Goal: Task Accomplishment & Management: Manage account settings

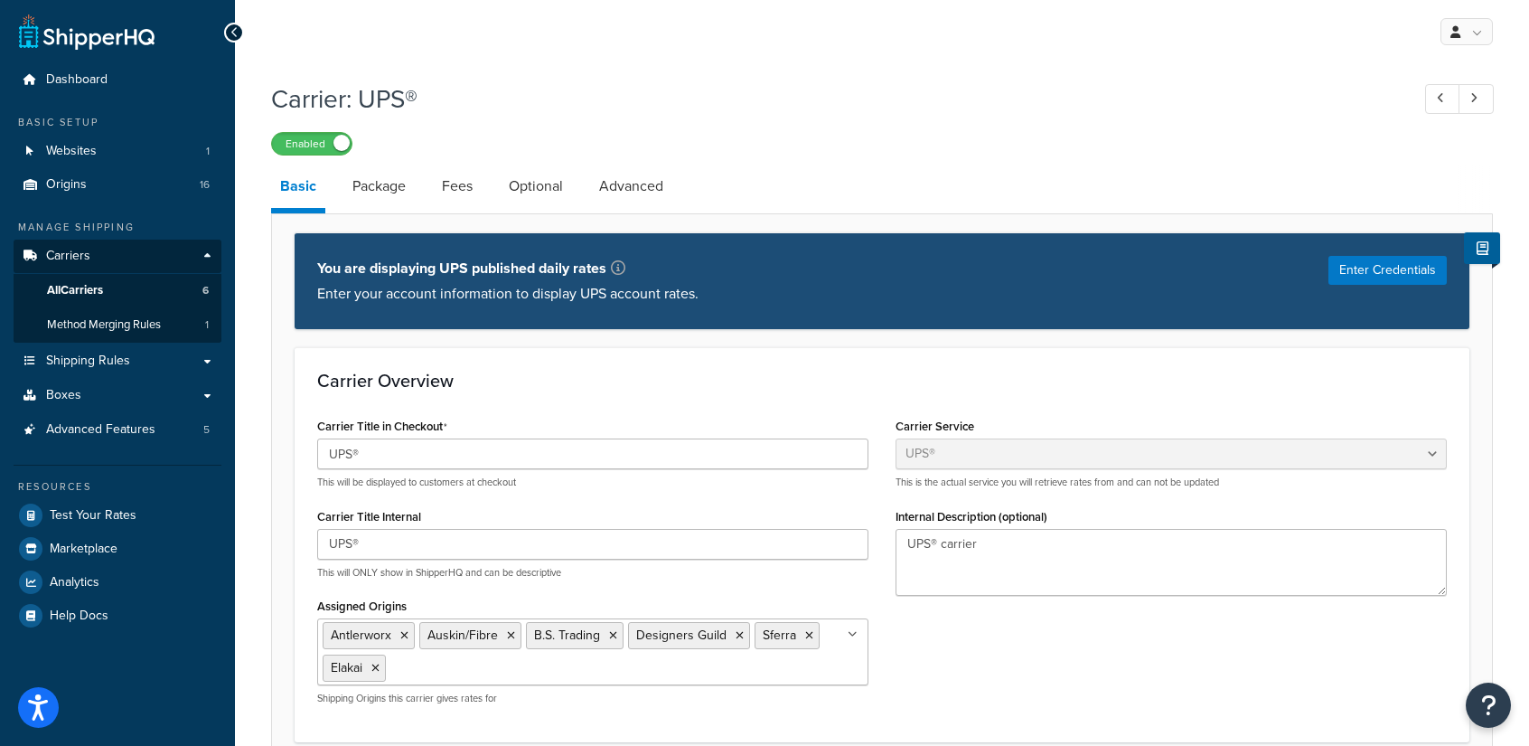
select select "ups"
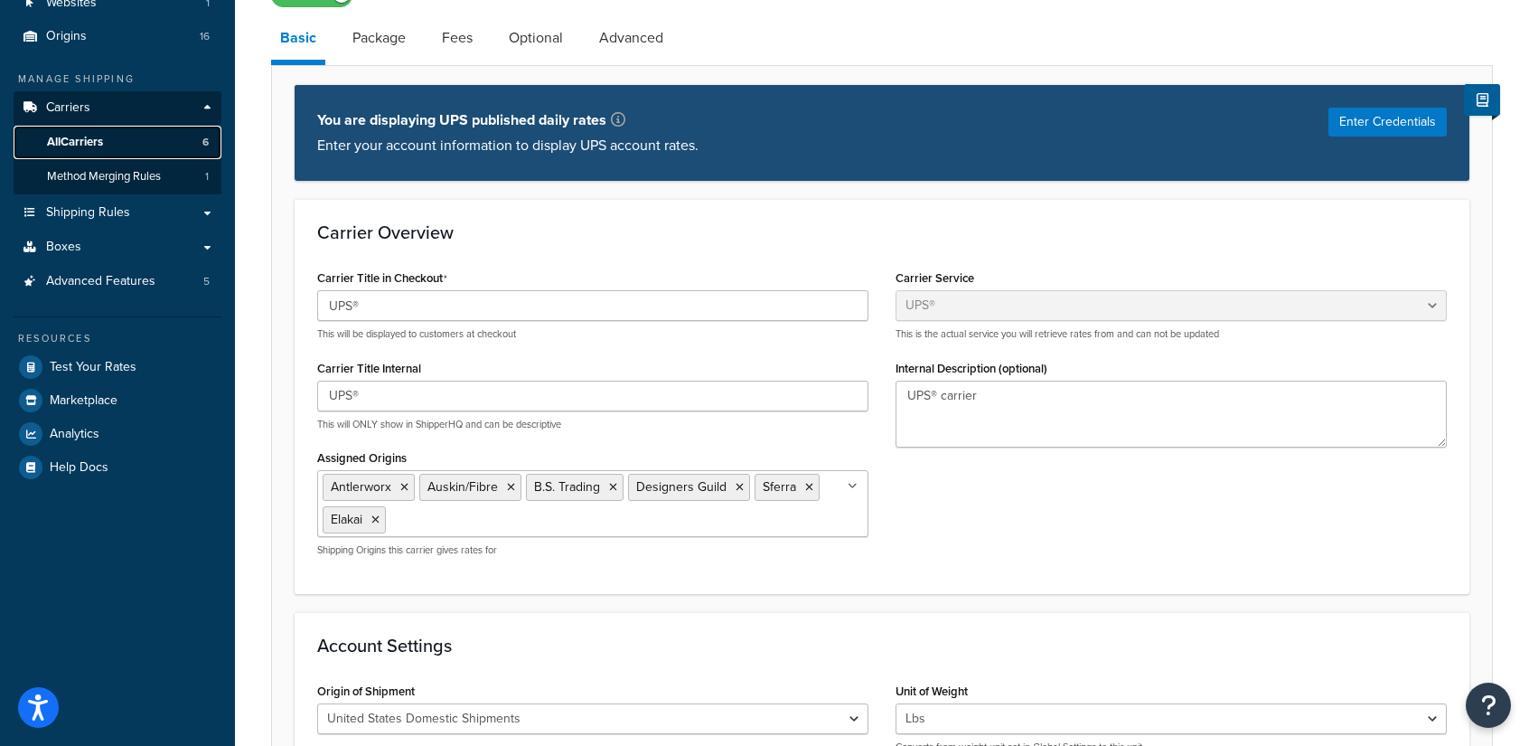
click at [86, 146] on span "All Carriers" at bounding box center [75, 142] width 56 height 15
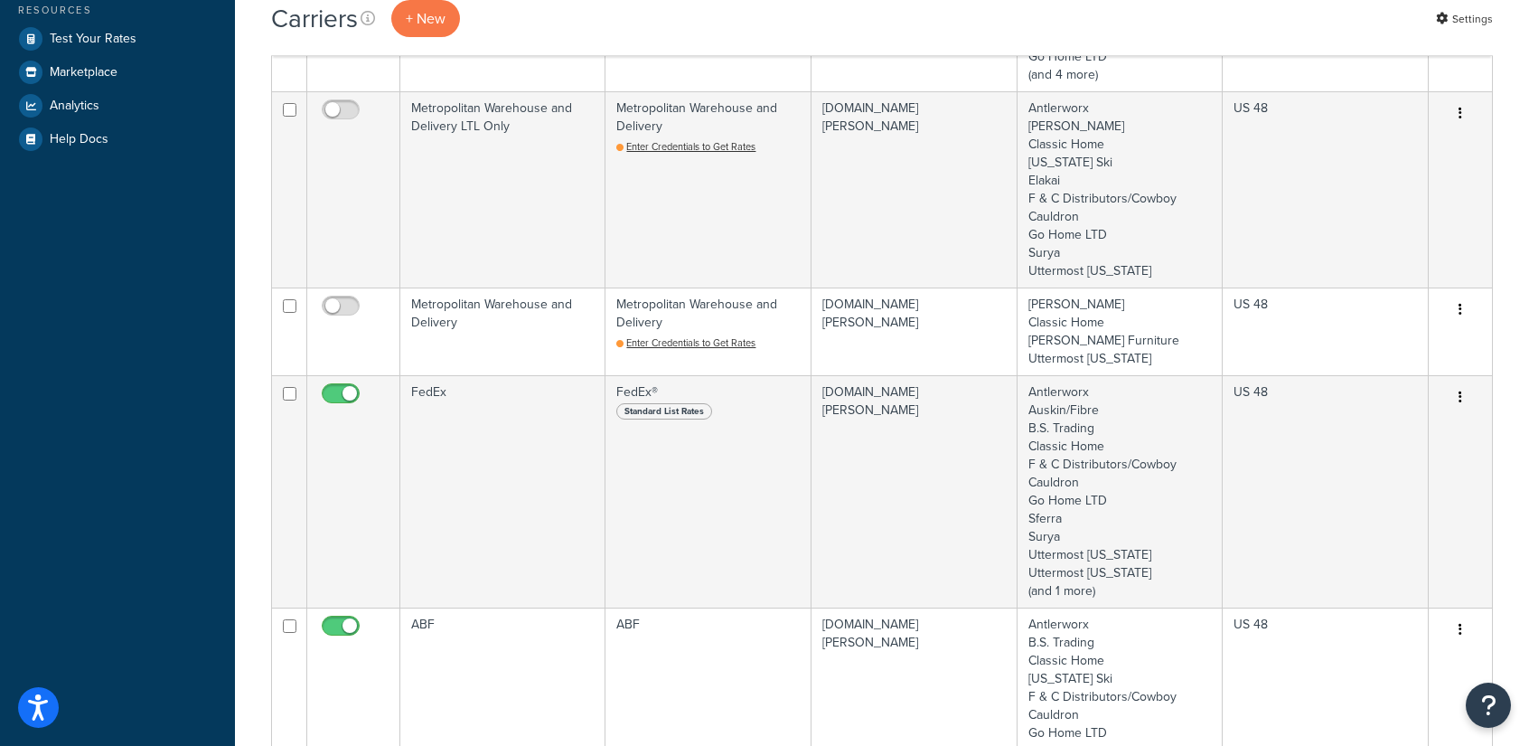
scroll to position [483, 0]
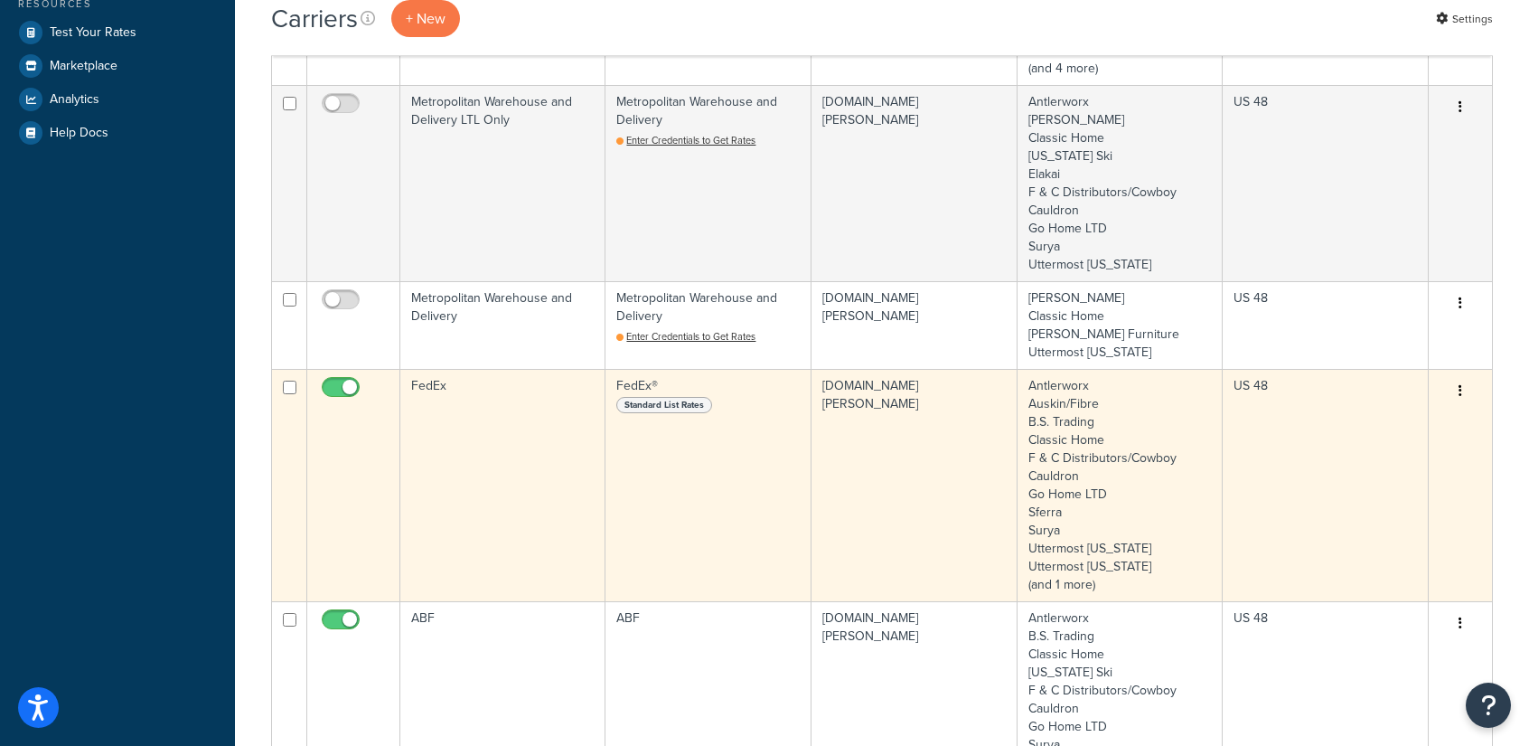
click at [515, 478] on td "FedEx" at bounding box center [502, 485] width 205 height 232
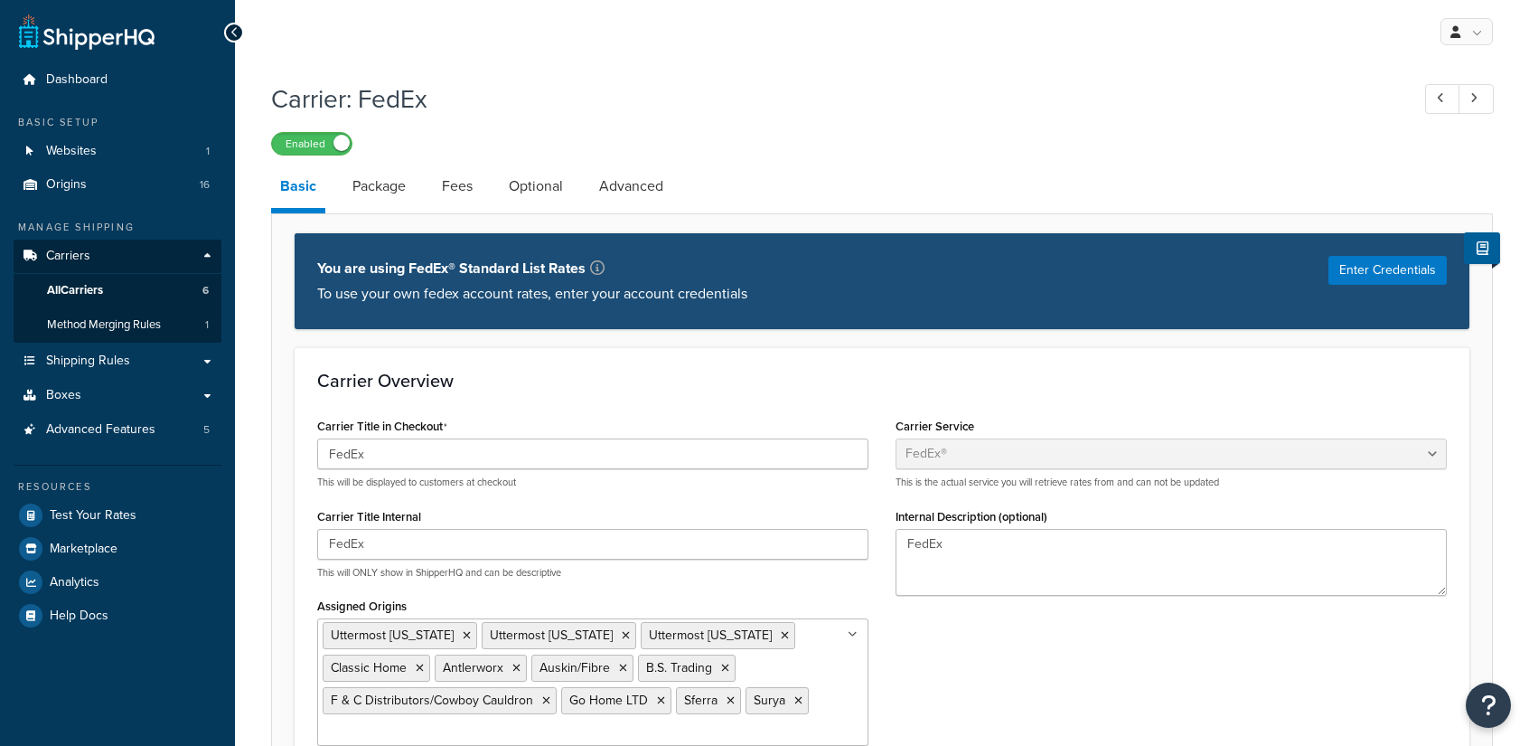
select select "fedEx"
select select "REGULAR_PICKUP"
select select "YOUR_PACKAGING"
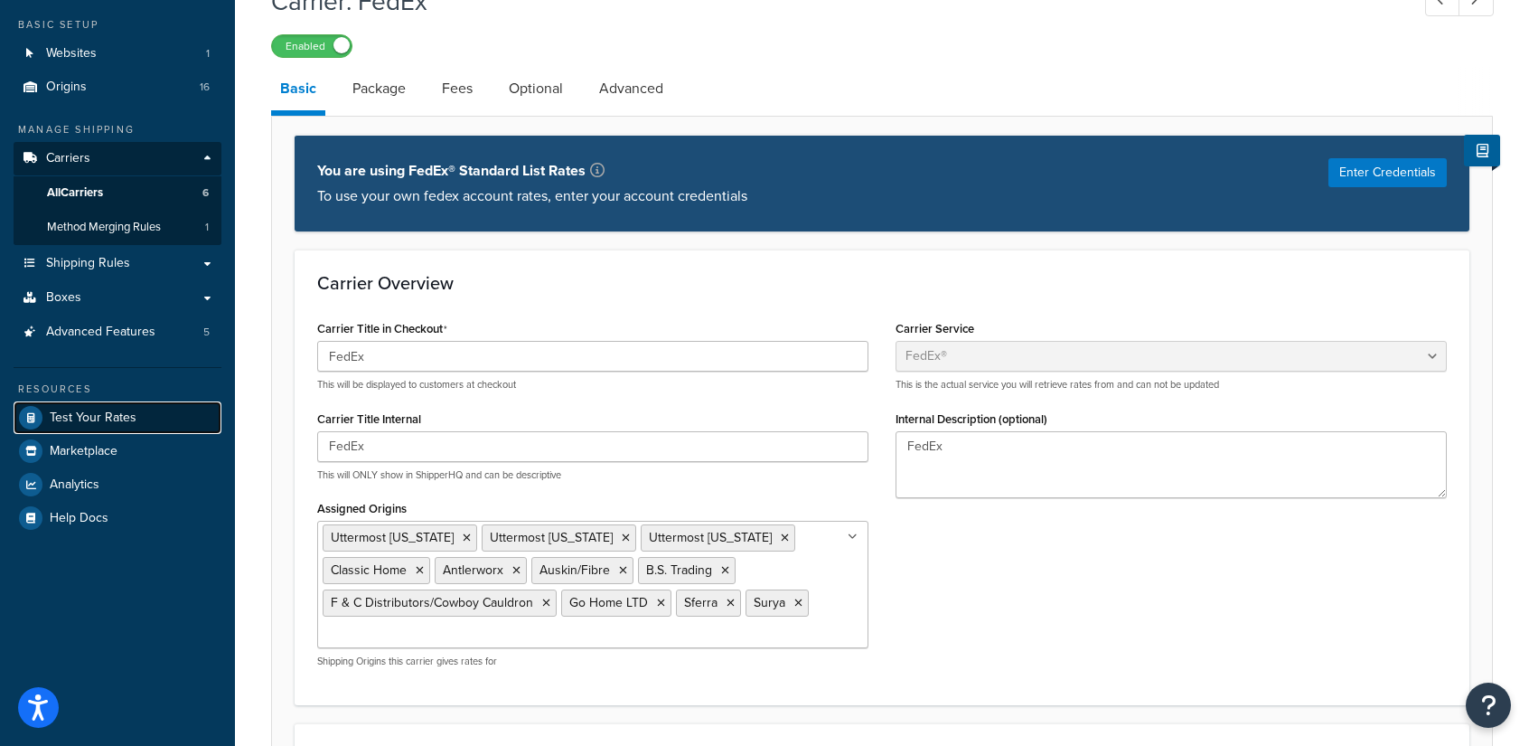
click at [94, 414] on span "Test Your Rates" at bounding box center [93, 417] width 87 height 15
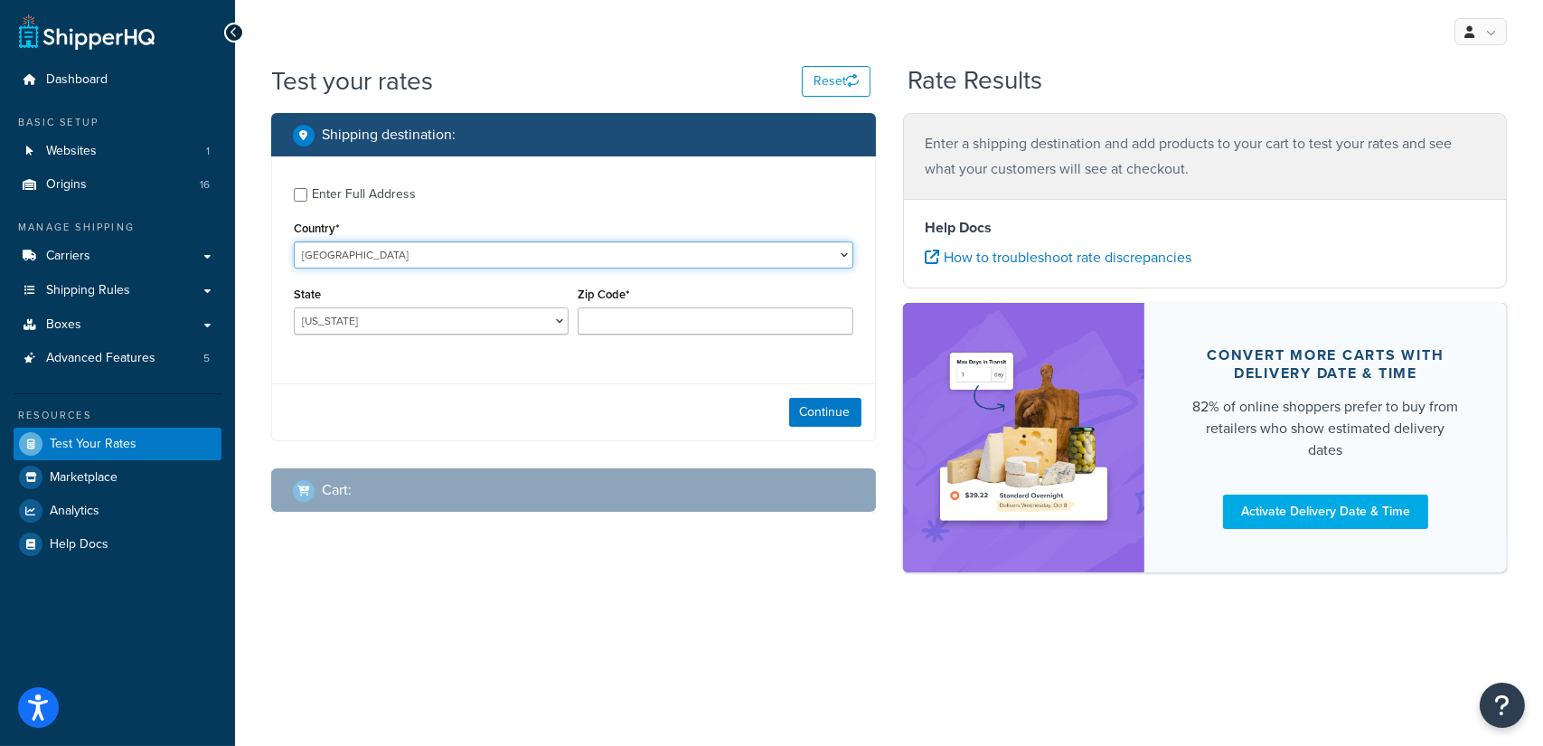
click at [405, 256] on select "United States United Kingdom Afghanistan Åland Islands Albania Algeria American…" at bounding box center [573, 254] width 559 height 27
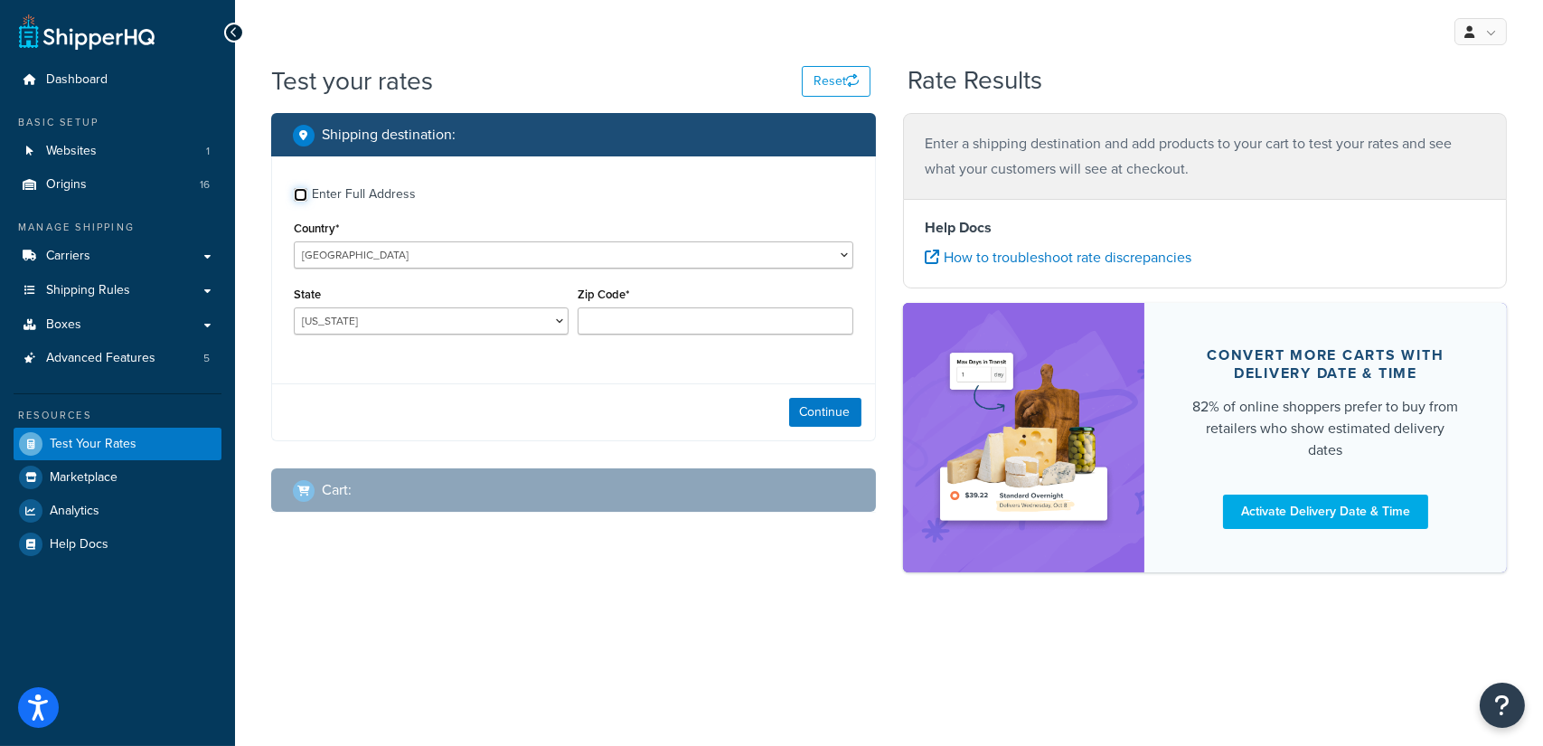
click at [300, 192] on input "Enter Full Address" at bounding box center [301, 195] width 14 height 14
checkbox input "true"
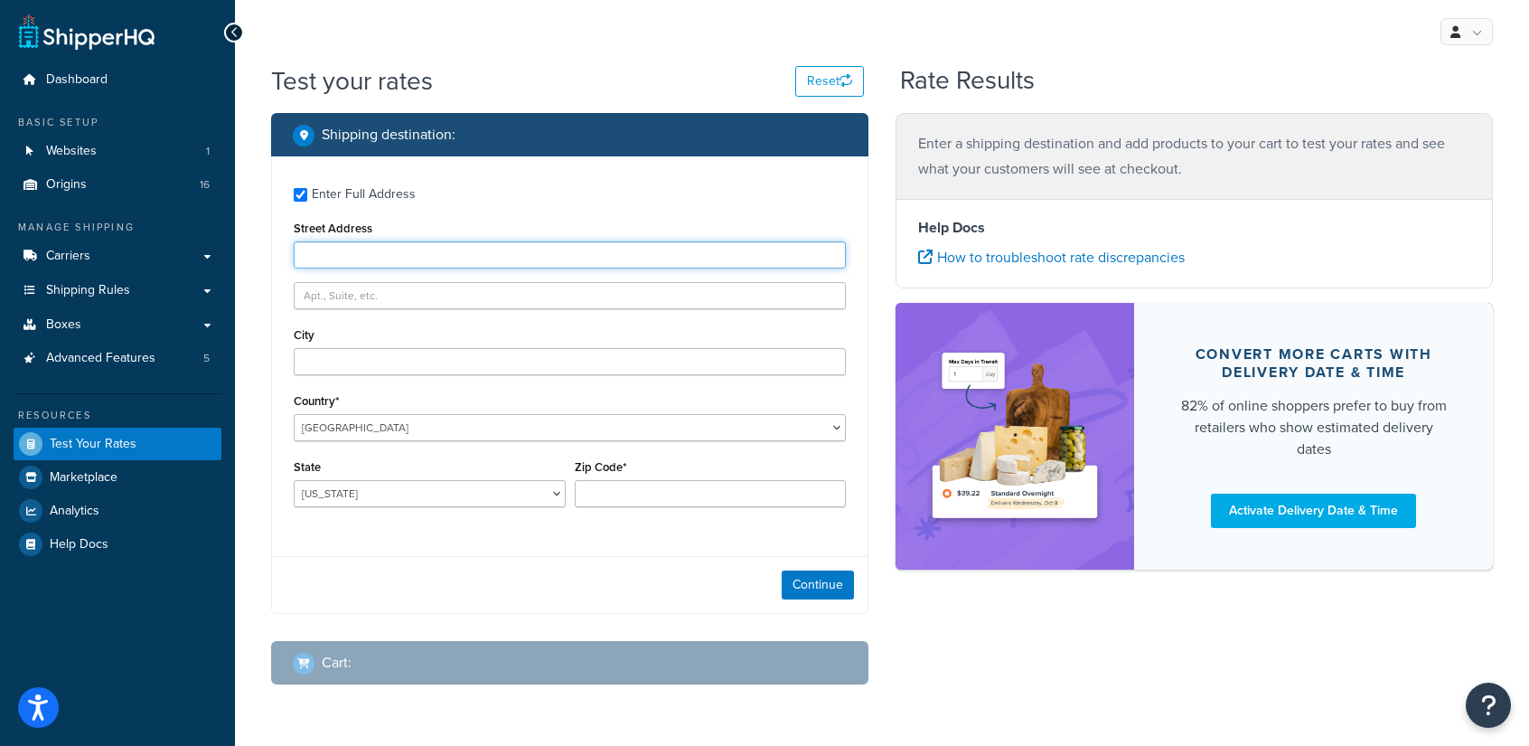
click at [359, 257] on input "Street Address" at bounding box center [570, 254] width 552 height 27
type input "8"
type input "11256 e indian lake dr"
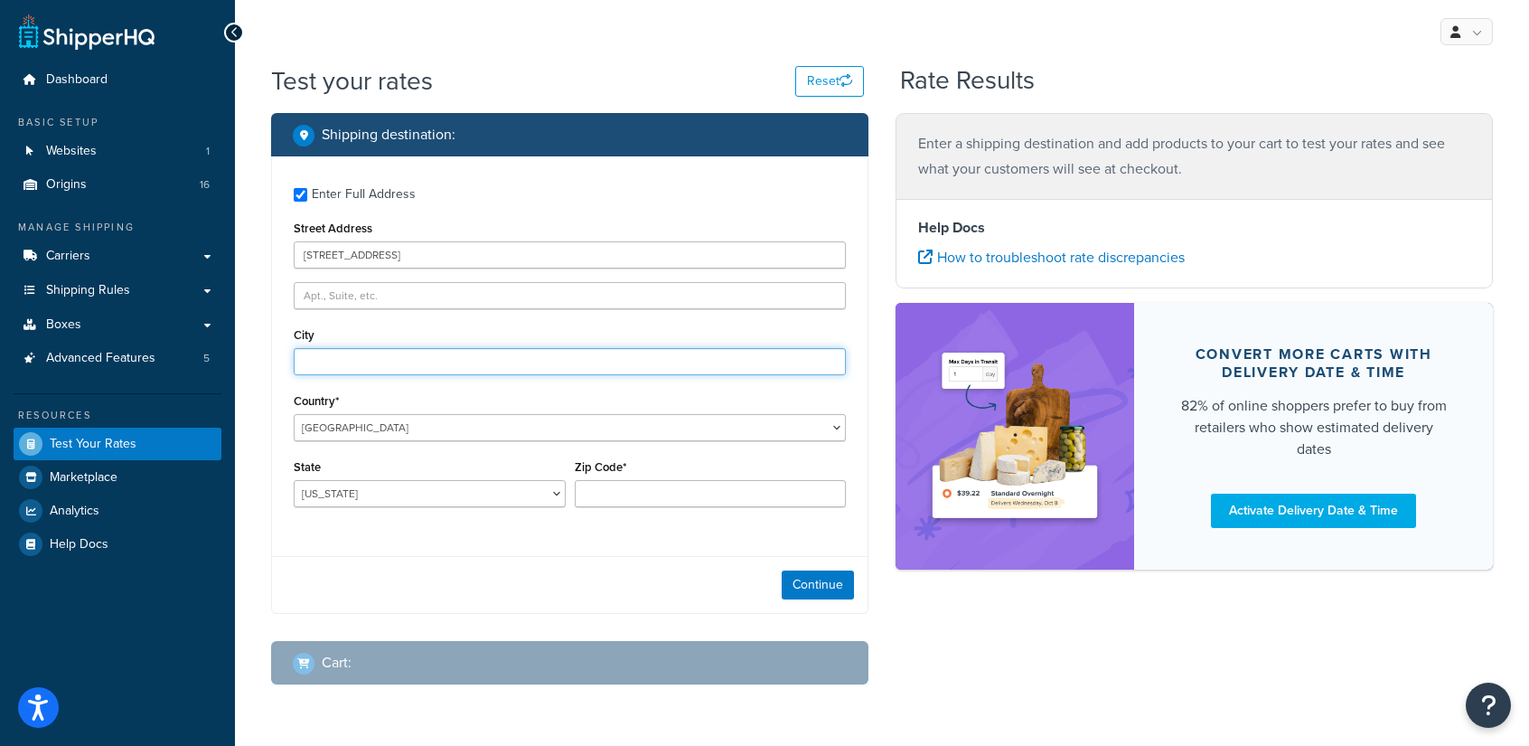
click at [367, 362] on input "City" at bounding box center [570, 361] width 552 height 27
type input "c"
type input "vicksburg"
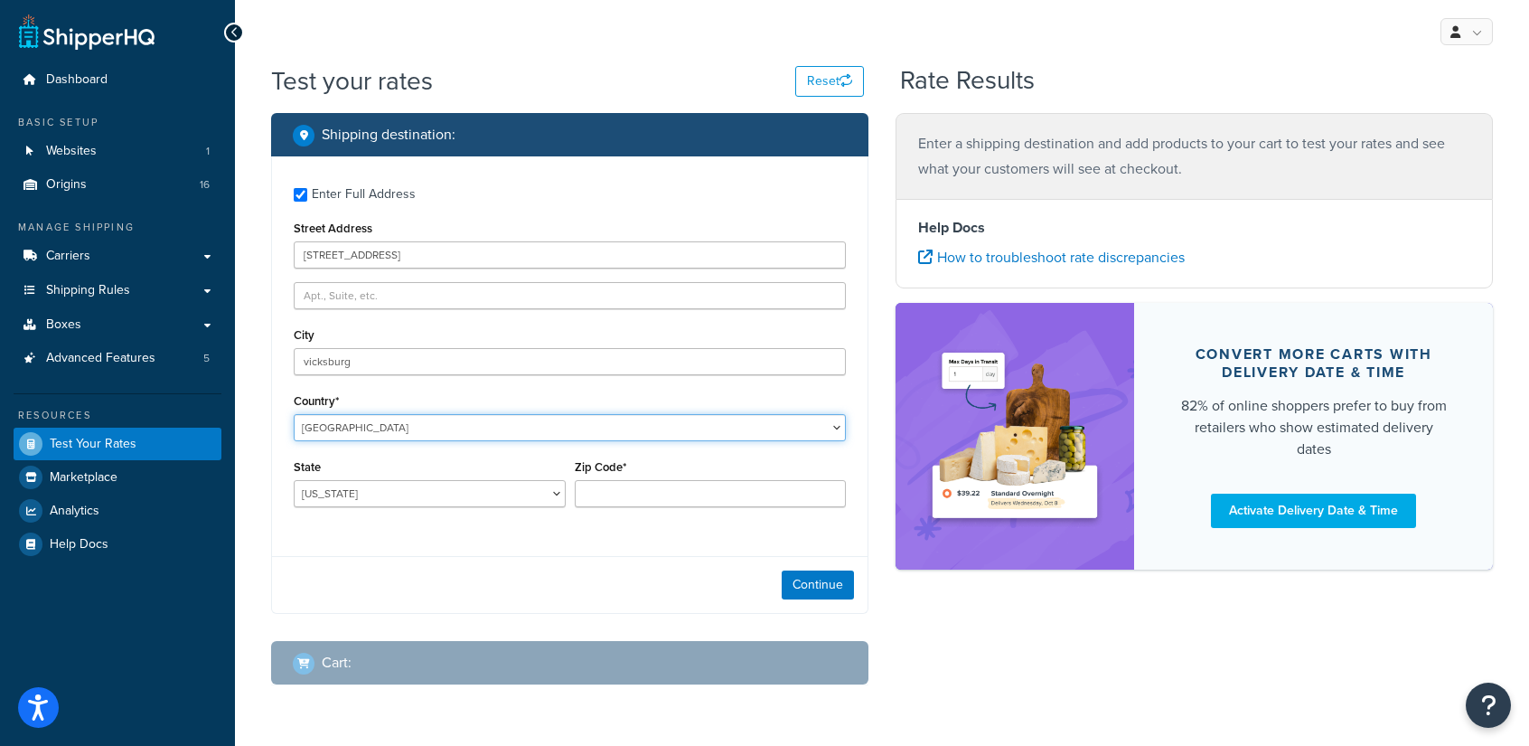
select select "MO"
type input "AL"
click at [370, 442] on div "Enter Full Address Street Address 11256 e indian lake dr City vicksburg Country…" at bounding box center [570, 349] width 596 height 386
click at [389, 437] on select "United States United Kingdom Afghanistan Åland Islands Albania Algeria American…" at bounding box center [570, 427] width 552 height 27
select select "US"
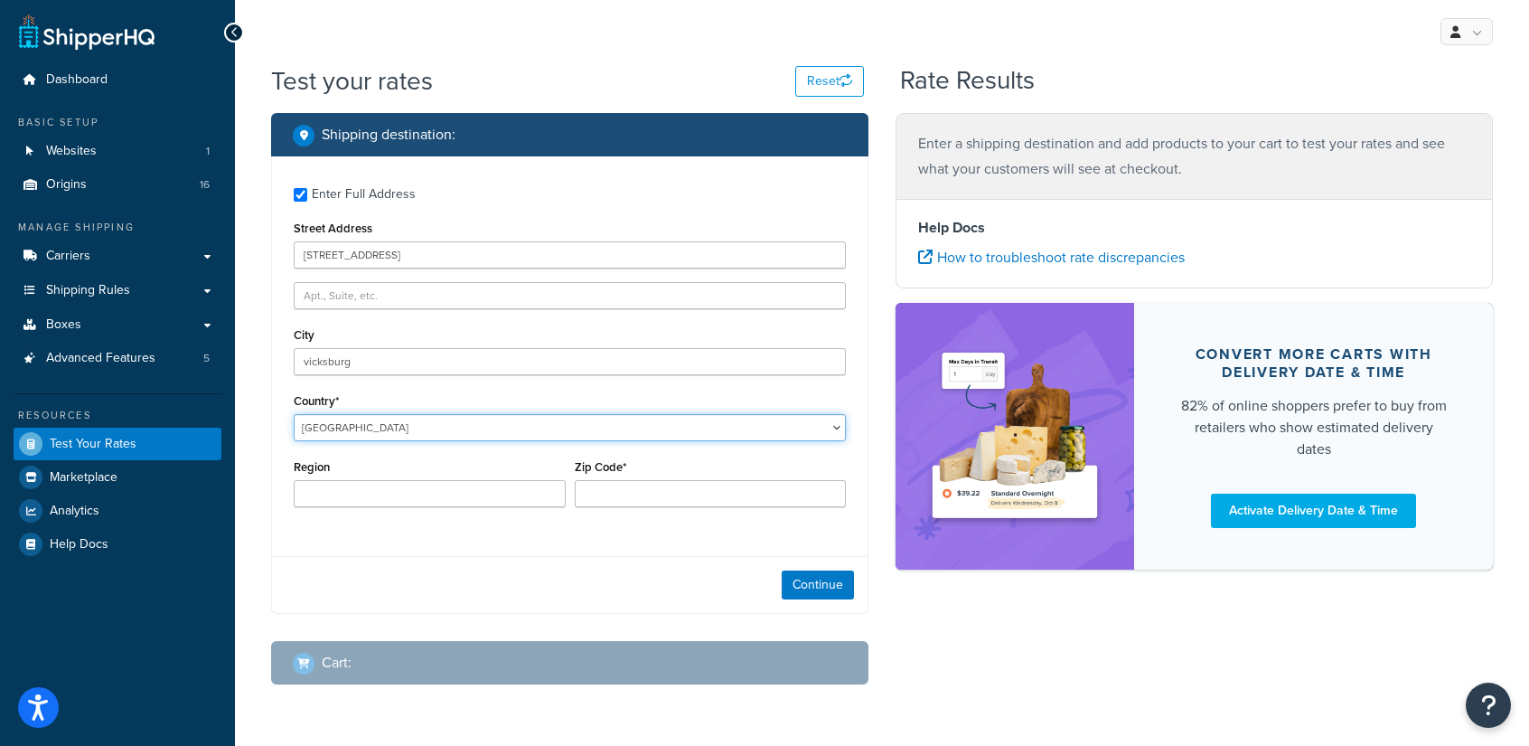
click at [294, 414] on select "United States United Kingdom Afghanistan Åland Islands Albania Algeria American…" at bounding box center [570, 427] width 552 height 27
click at [465, 504] on select "Alabama Alaska American Samoa Arizona Arkansas Armed Forces Americas Armed Forc…" at bounding box center [430, 493] width 272 height 27
select select "MI"
click at [294, 480] on select "Alabama Alaska American Samoa Arizona Arkansas Armed Forces Americas Armed Forc…" at bounding box center [430, 493] width 272 height 27
click at [632, 497] on input "Zip Code*" at bounding box center [711, 493] width 272 height 27
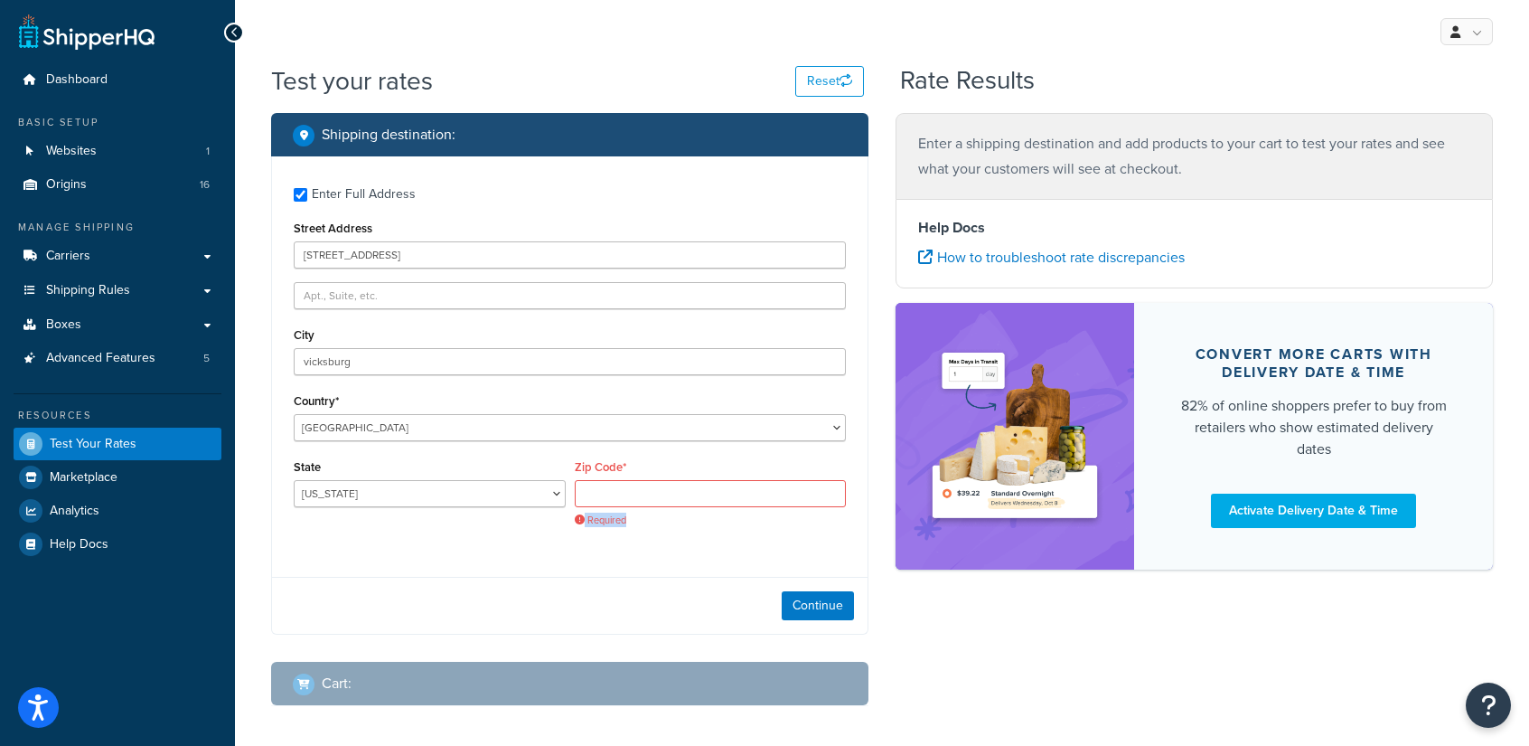
drag, startPoint x: 633, startPoint y: 530, endPoint x: 624, endPoint y: 496, distance: 34.6
click at [624, 496] on div "Enter Full Address Street Address 11256 e indian lake dr City vicksburg Country…" at bounding box center [570, 359] width 596 height 406
click at [624, 496] on input "Zip Code*" at bounding box center [711, 493] width 272 height 27
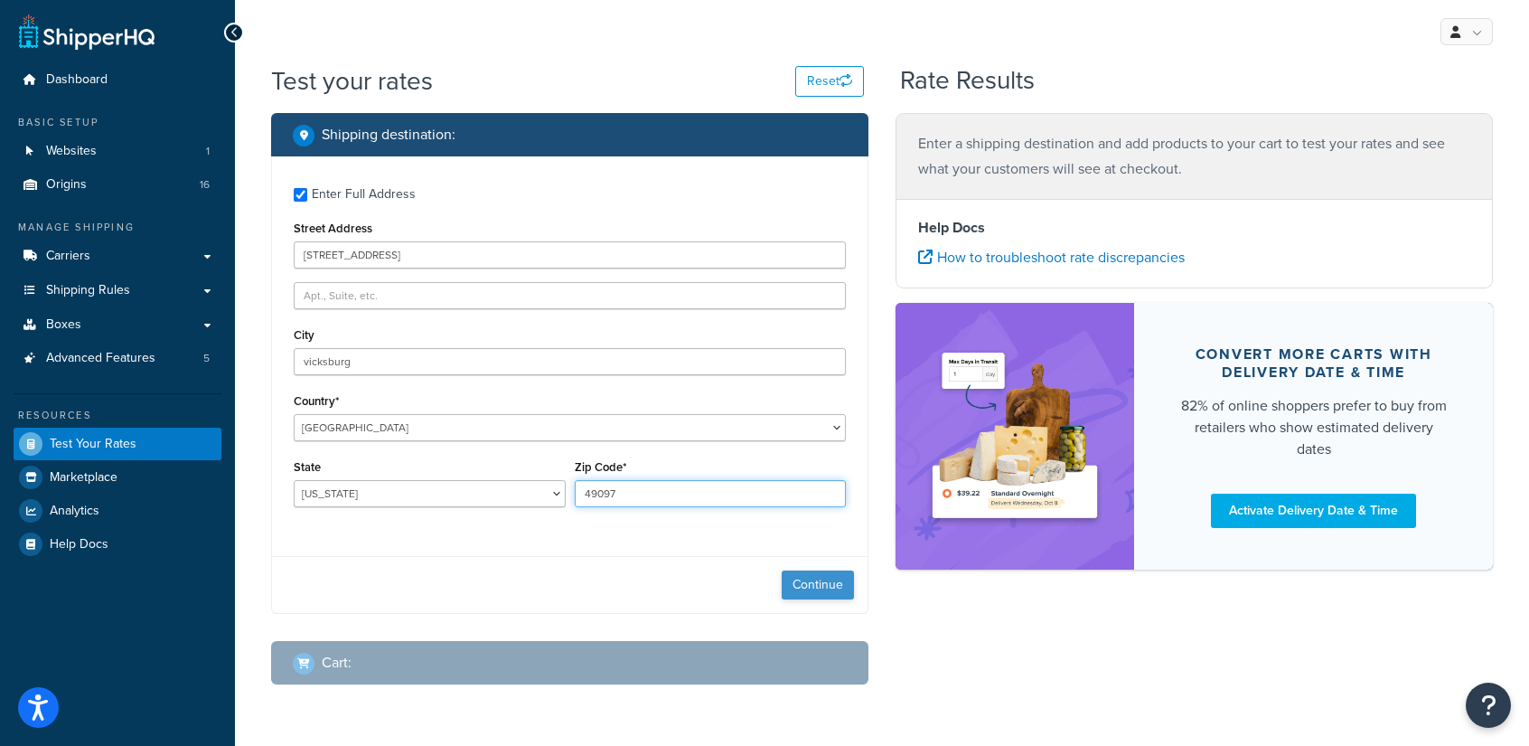
type input "49097"
click at [835, 587] on button "Continue" at bounding box center [818, 584] width 72 height 29
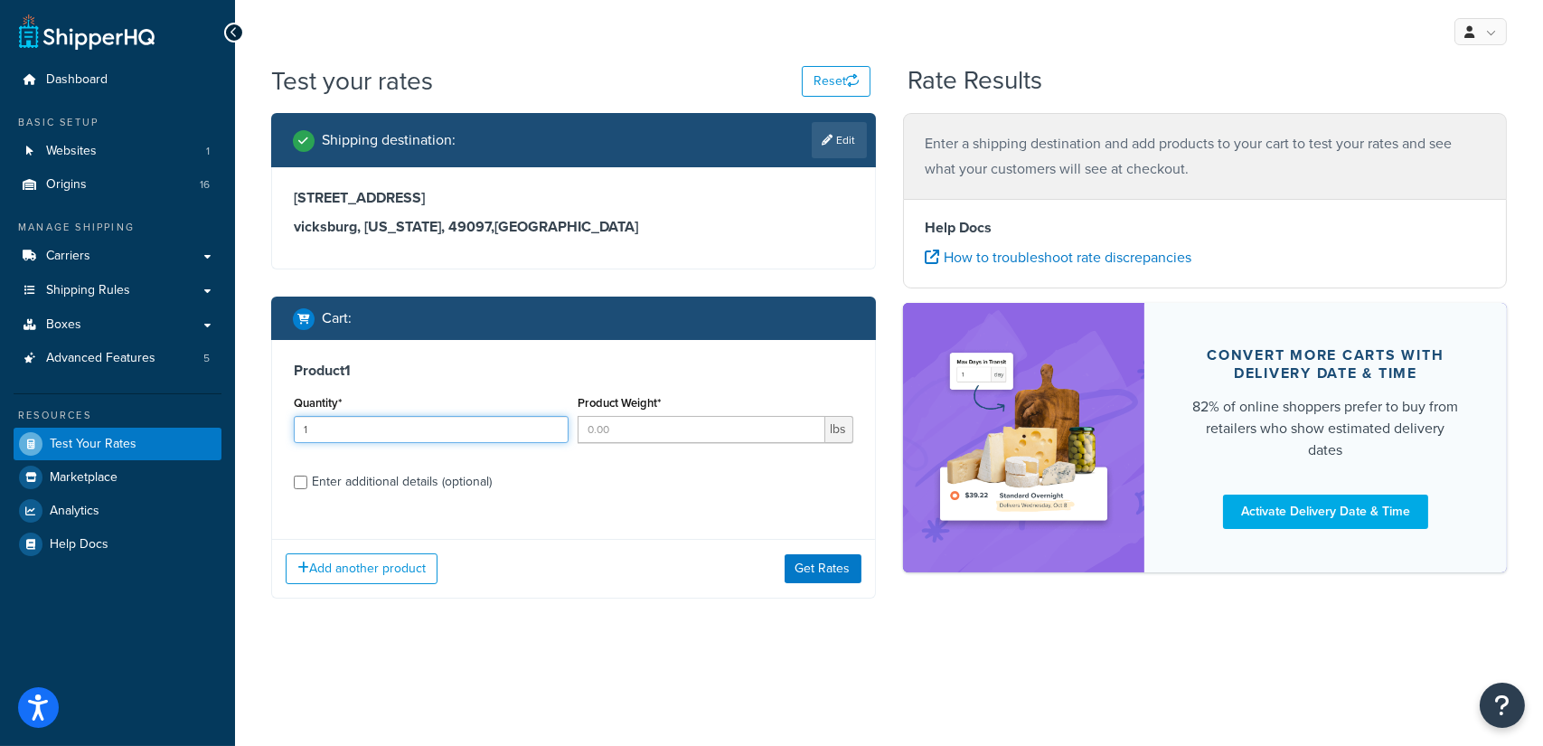
type input "1"
click at [552, 424] on input "1" at bounding box center [431, 429] width 275 height 27
click at [637, 431] on input "Product Weight*" at bounding box center [700, 429] width 247 height 27
type input "17"
click at [294, 482] on input "Enter additional details (optional)" at bounding box center [301, 482] width 14 height 14
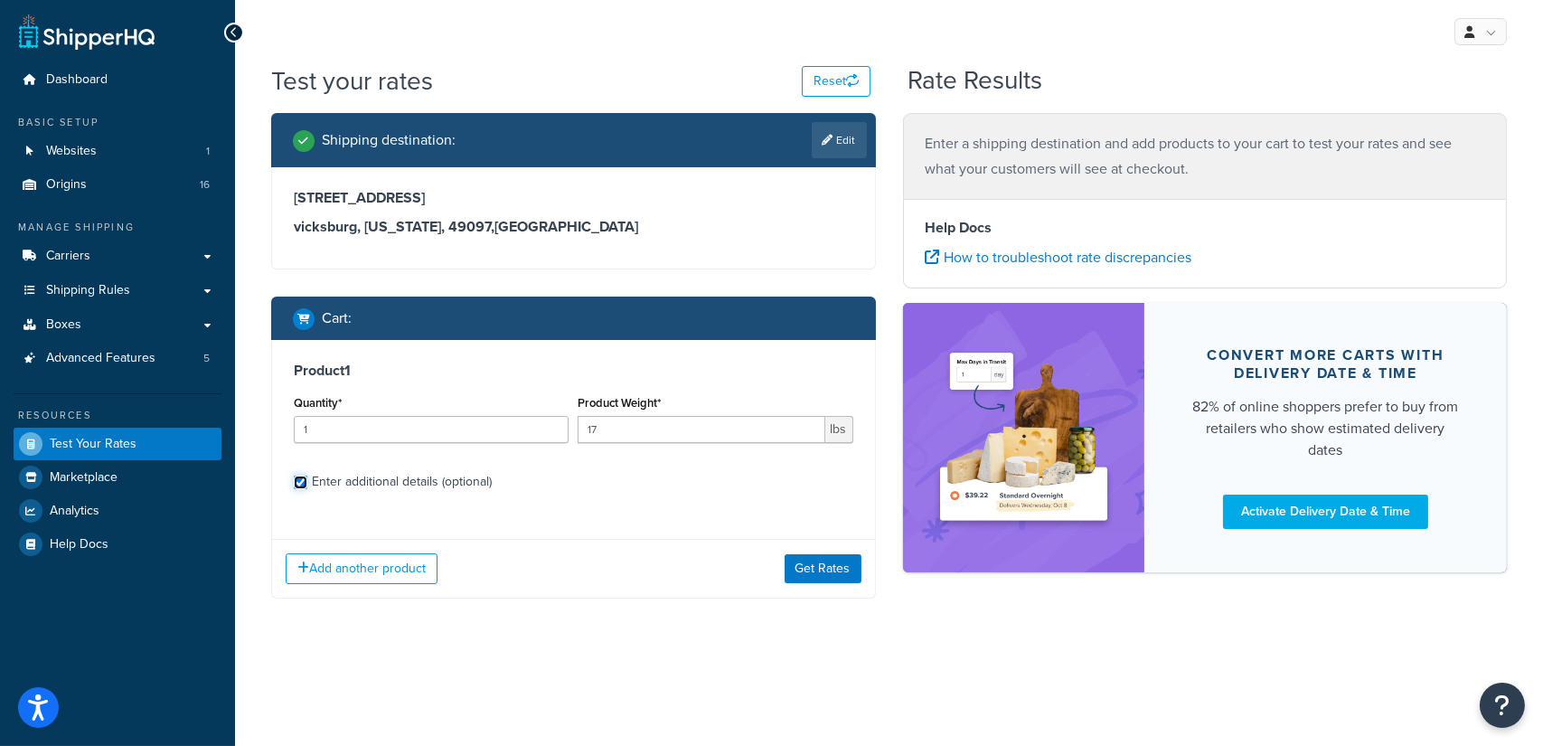
checkbox input "true"
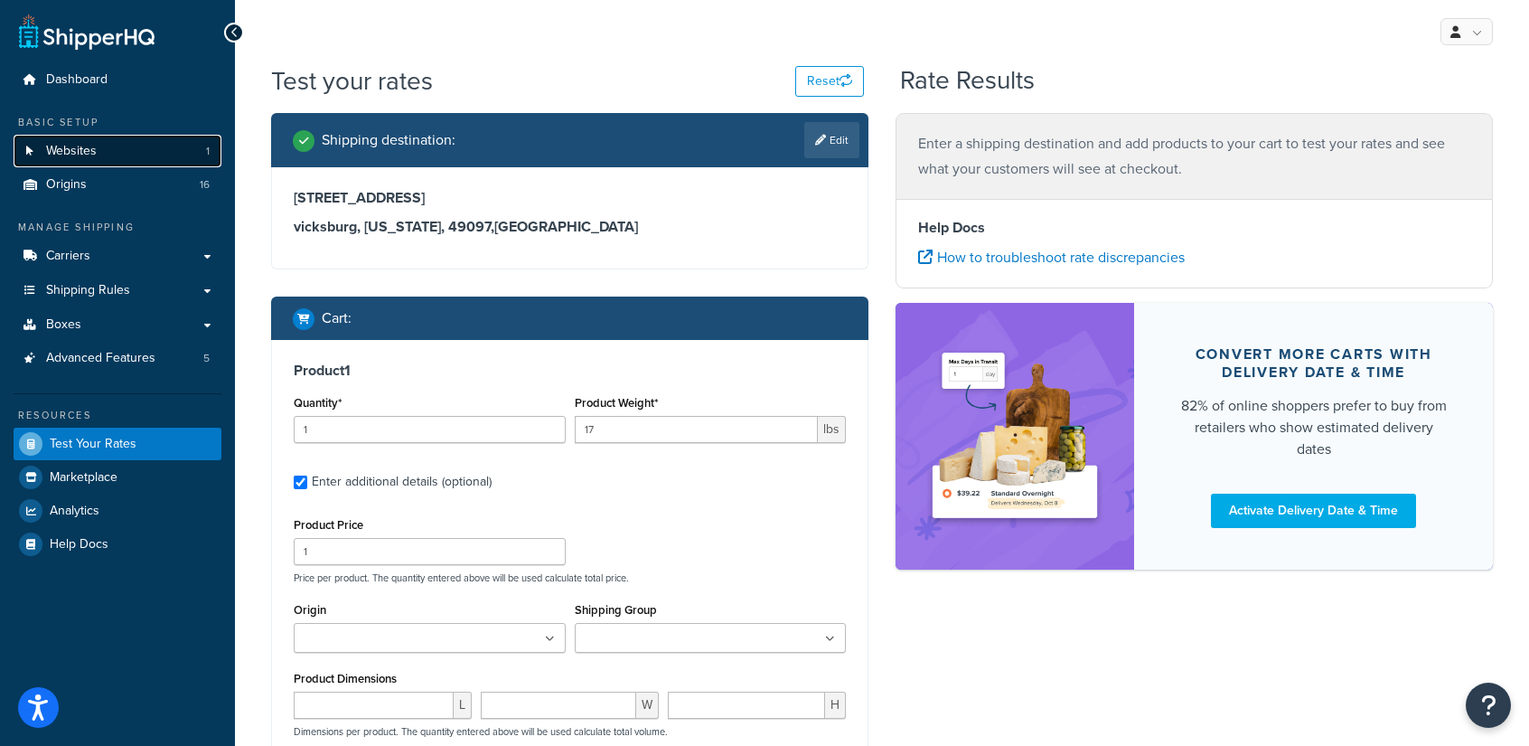
click at [83, 149] on span "Websites" at bounding box center [71, 151] width 51 height 15
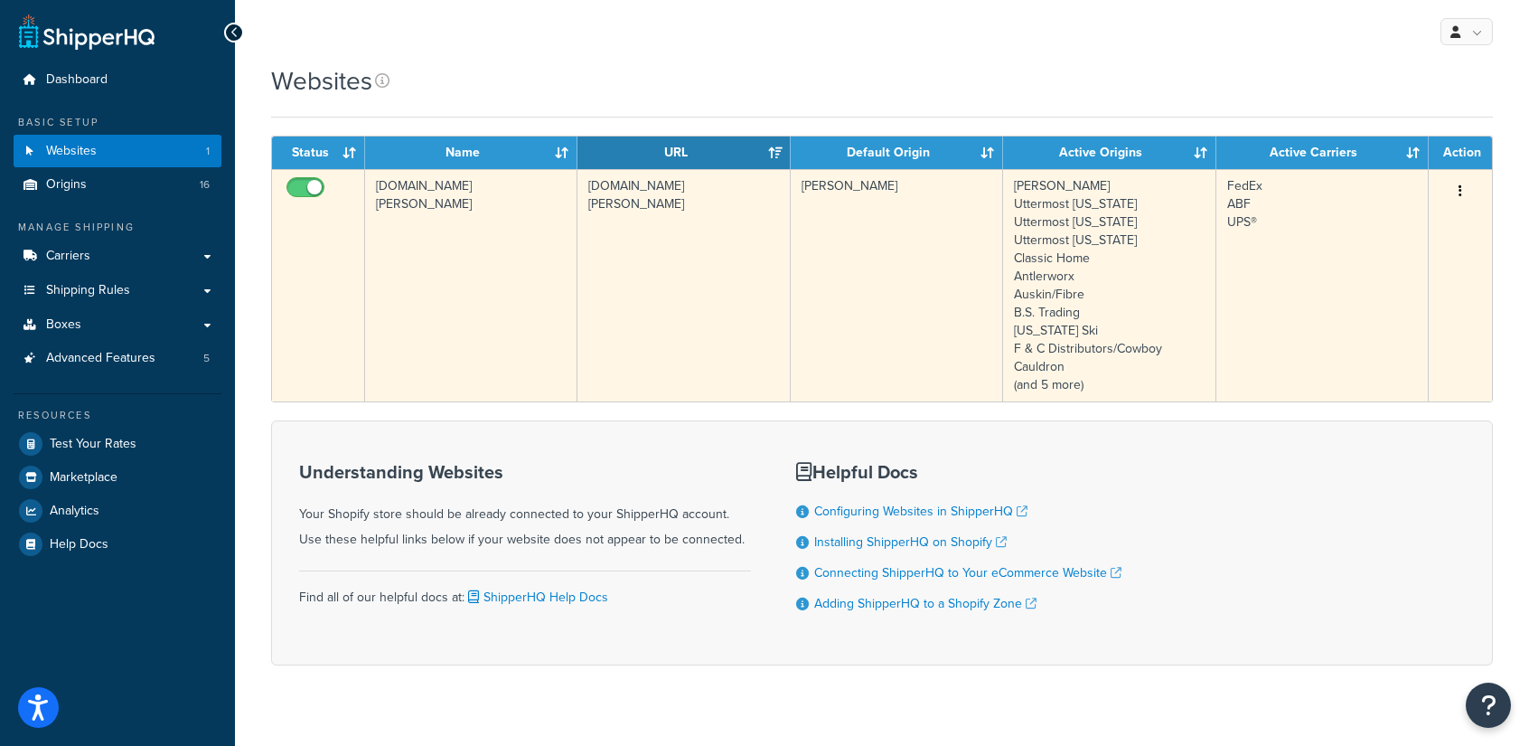
click at [515, 192] on td "[DOMAIN_NAME][PERSON_NAME]" at bounding box center [471, 285] width 212 height 232
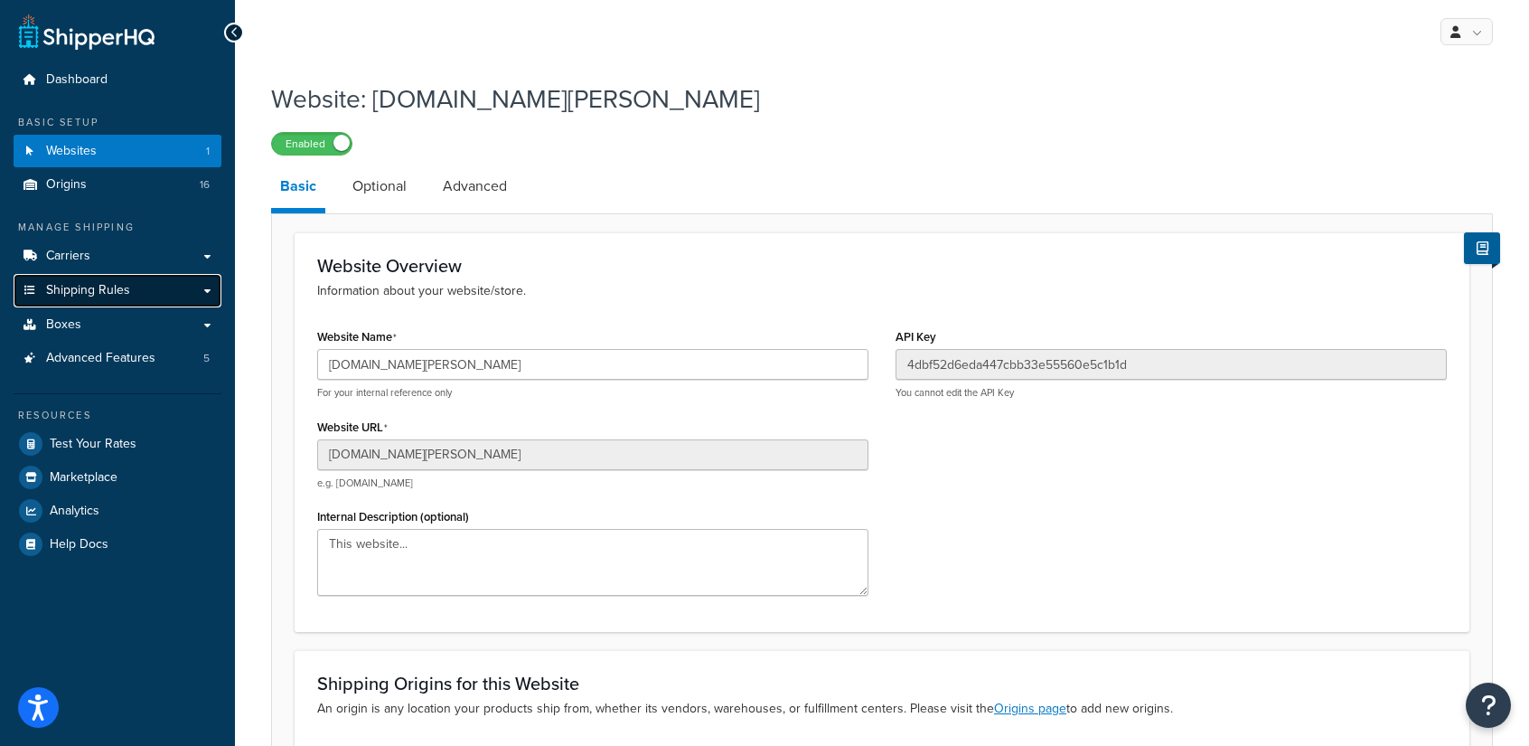
click at [85, 290] on span "Shipping Rules" at bounding box center [88, 290] width 84 height 15
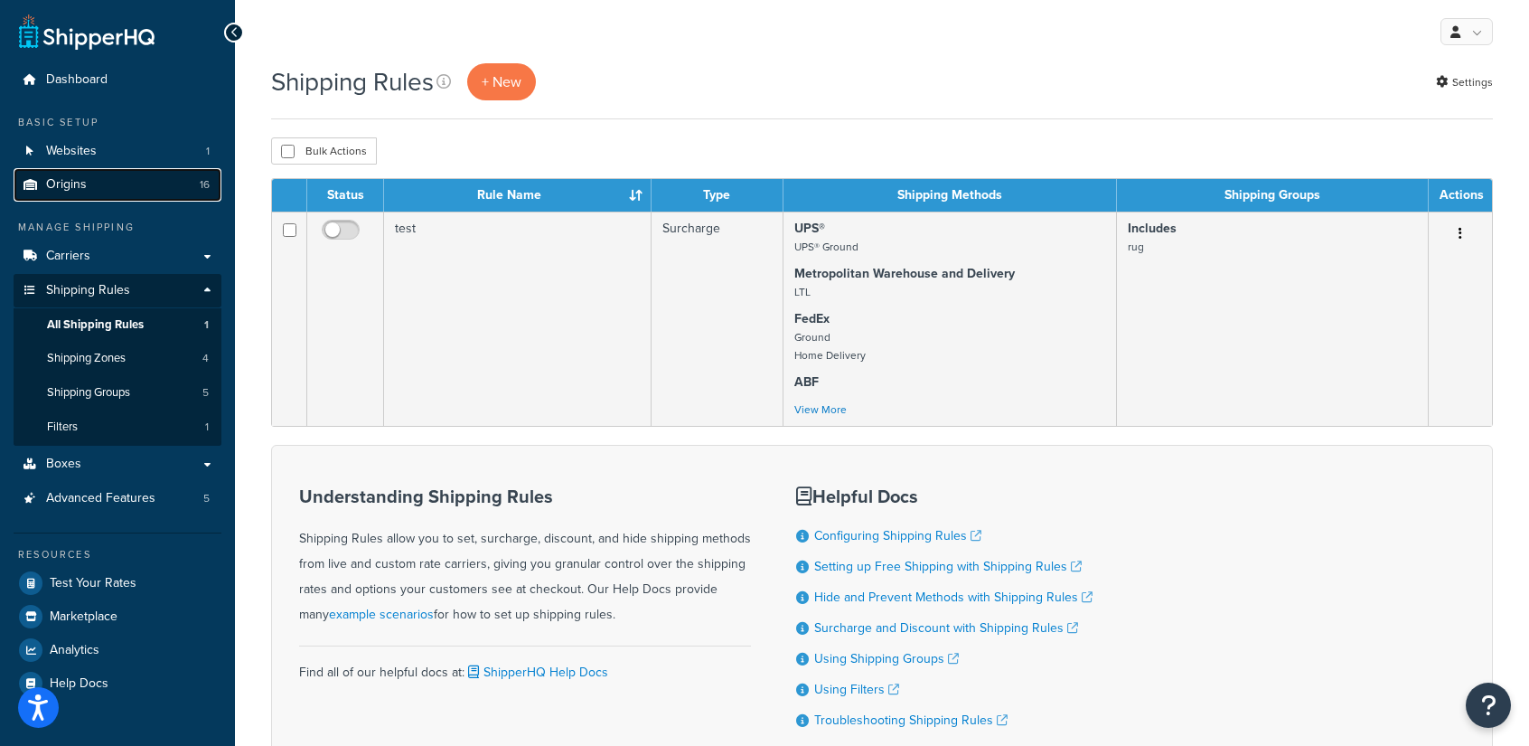
click at [66, 182] on span "Origins" at bounding box center [66, 184] width 41 height 15
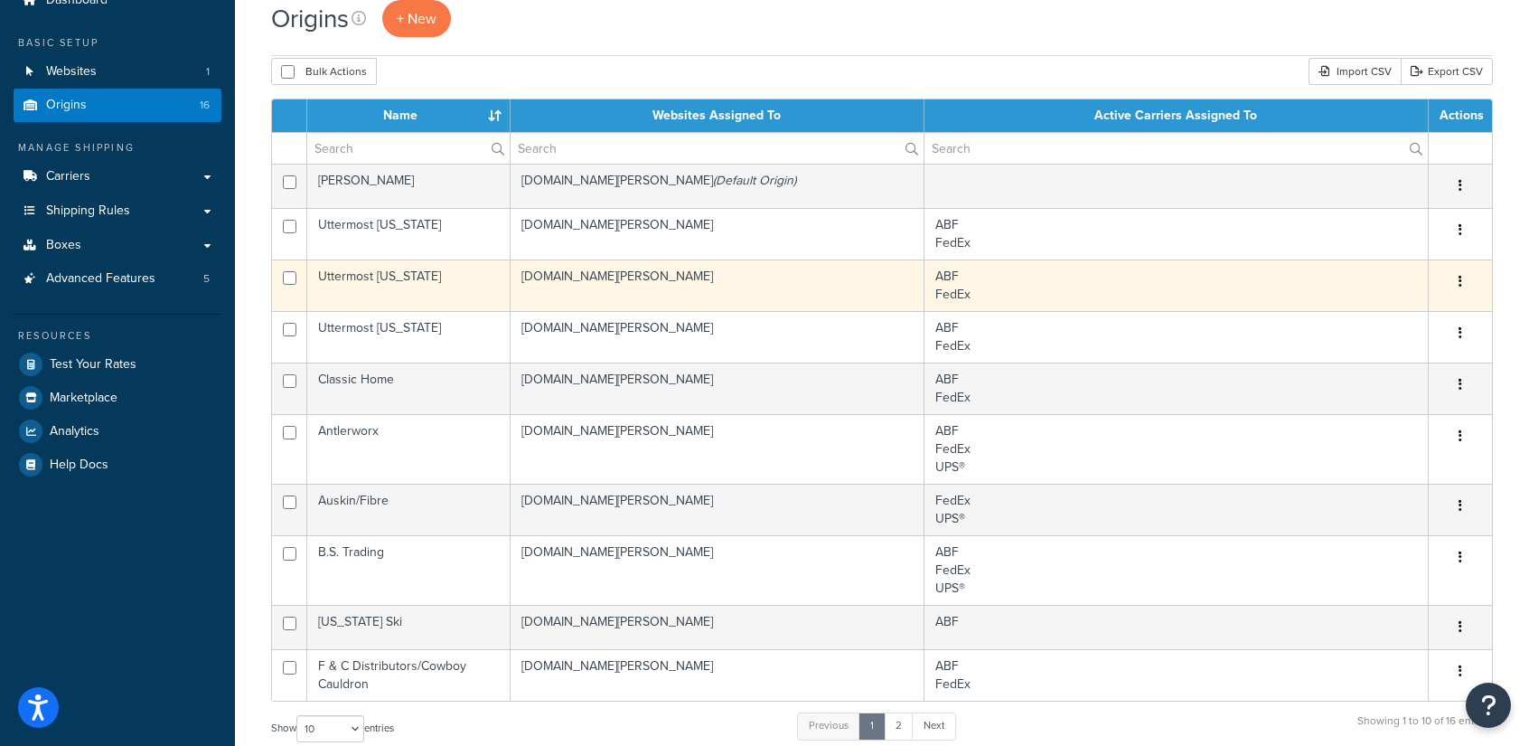
scroll to position [80, 0]
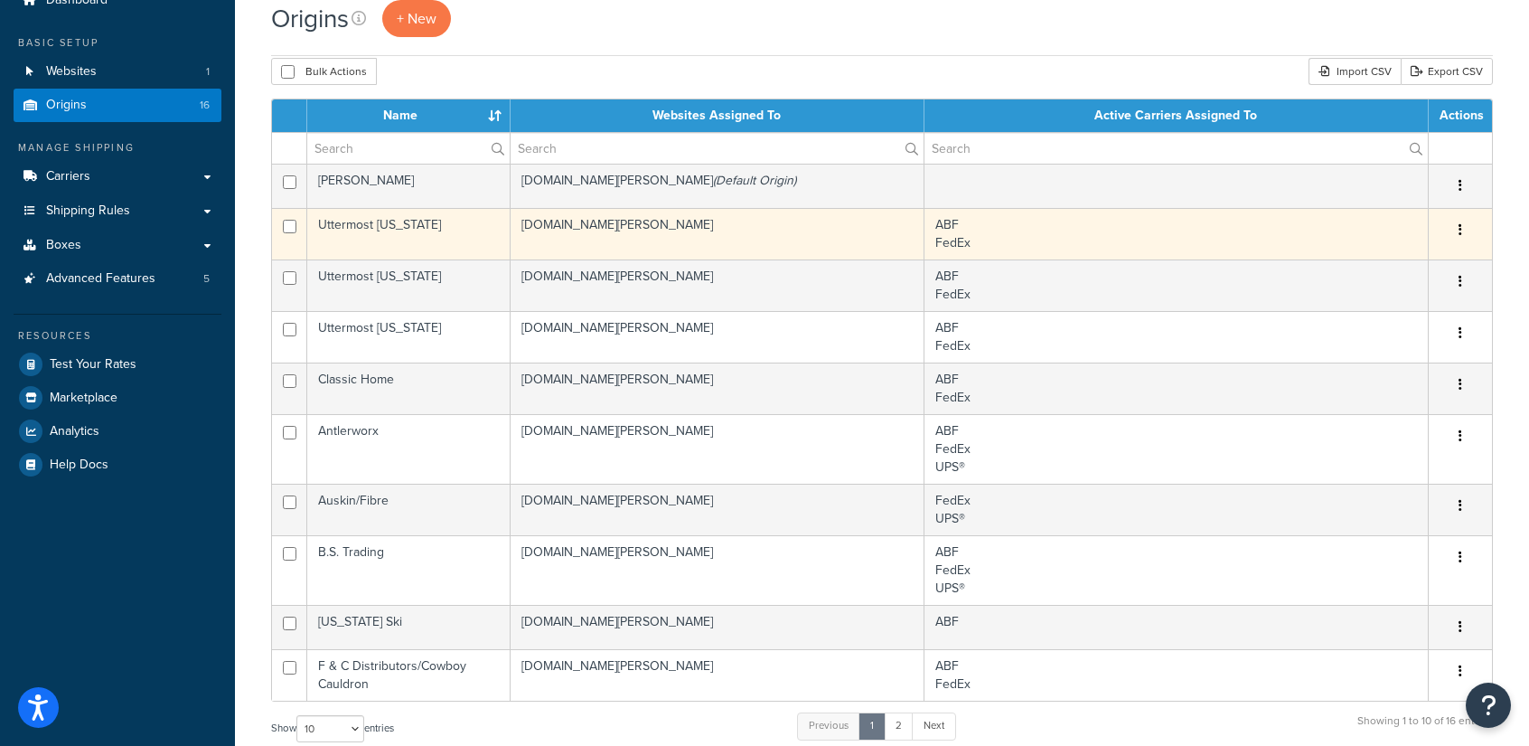
click at [463, 229] on td "Uttermost [US_STATE]" at bounding box center [408, 234] width 203 height 52
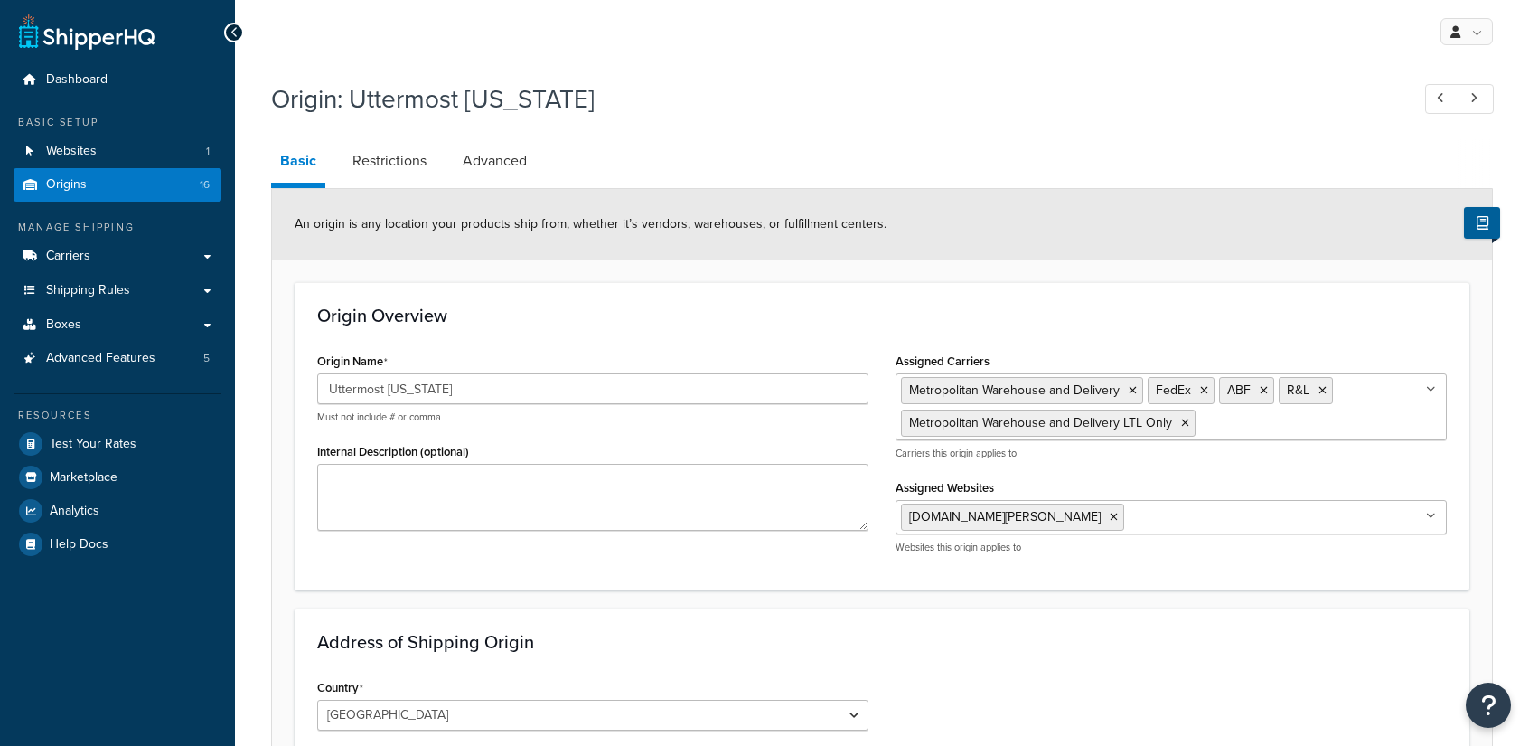
select select "46"
click at [488, 166] on link "Advanced" at bounding box center [495, 160] width 82 height 43
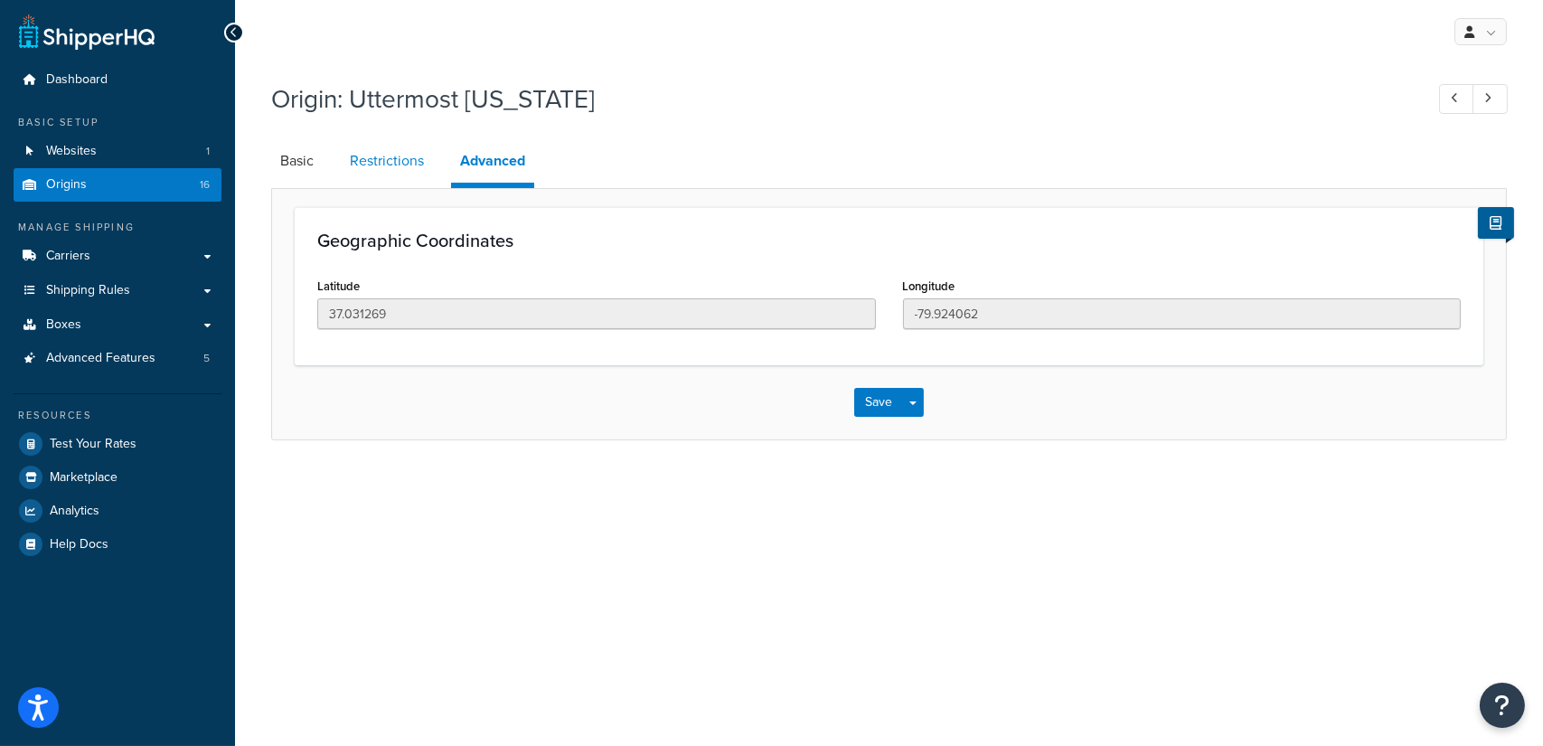
click at [379, 164] on link "Restrictions" at bounding box center [387, 160] width 92 height 43
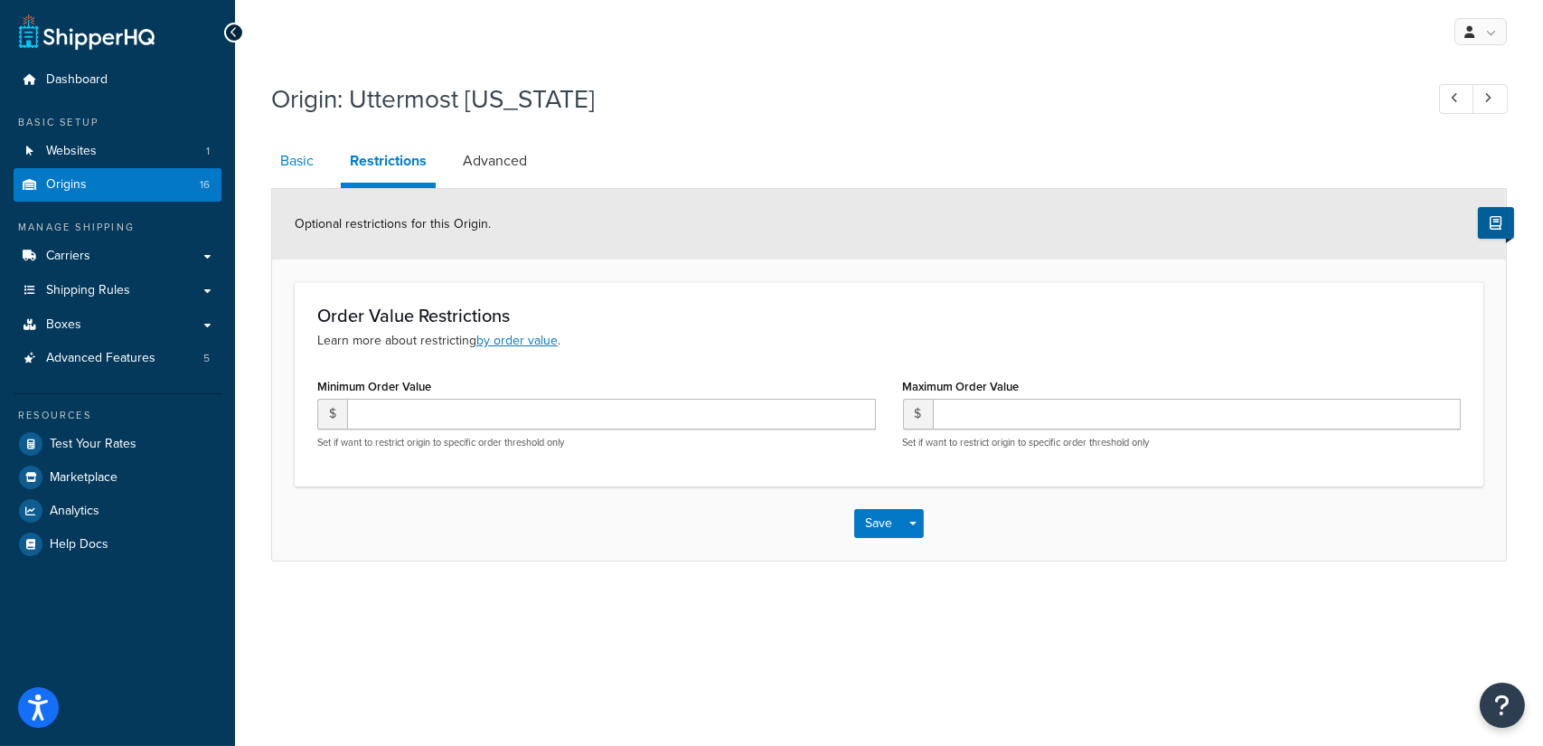
click at [298, 169] on link "Basic" at bounding box center [297, 160] width 52 height 43
select select "46"
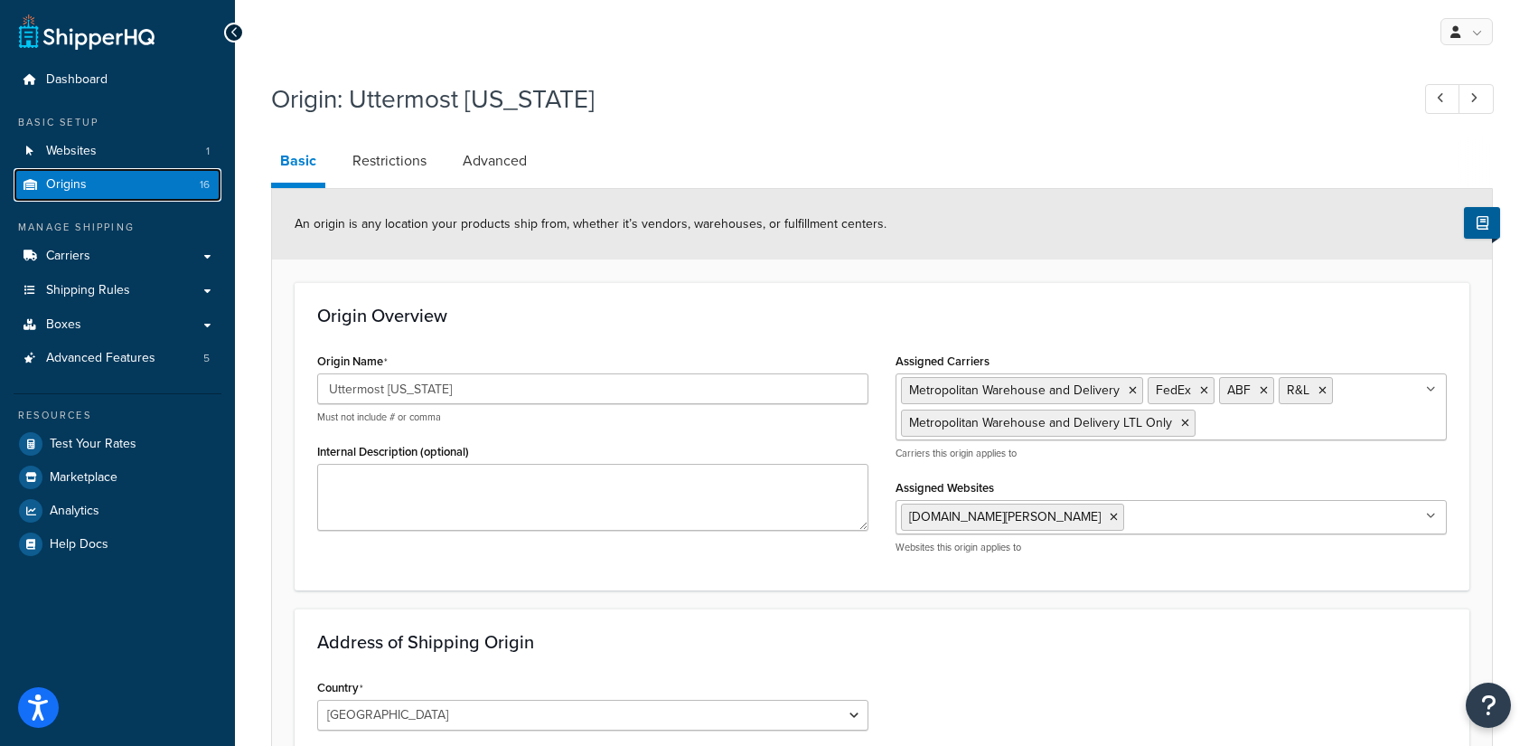
click at [78, 188] on span "Origins" at bounding box center [66, 184] width 41 height 15
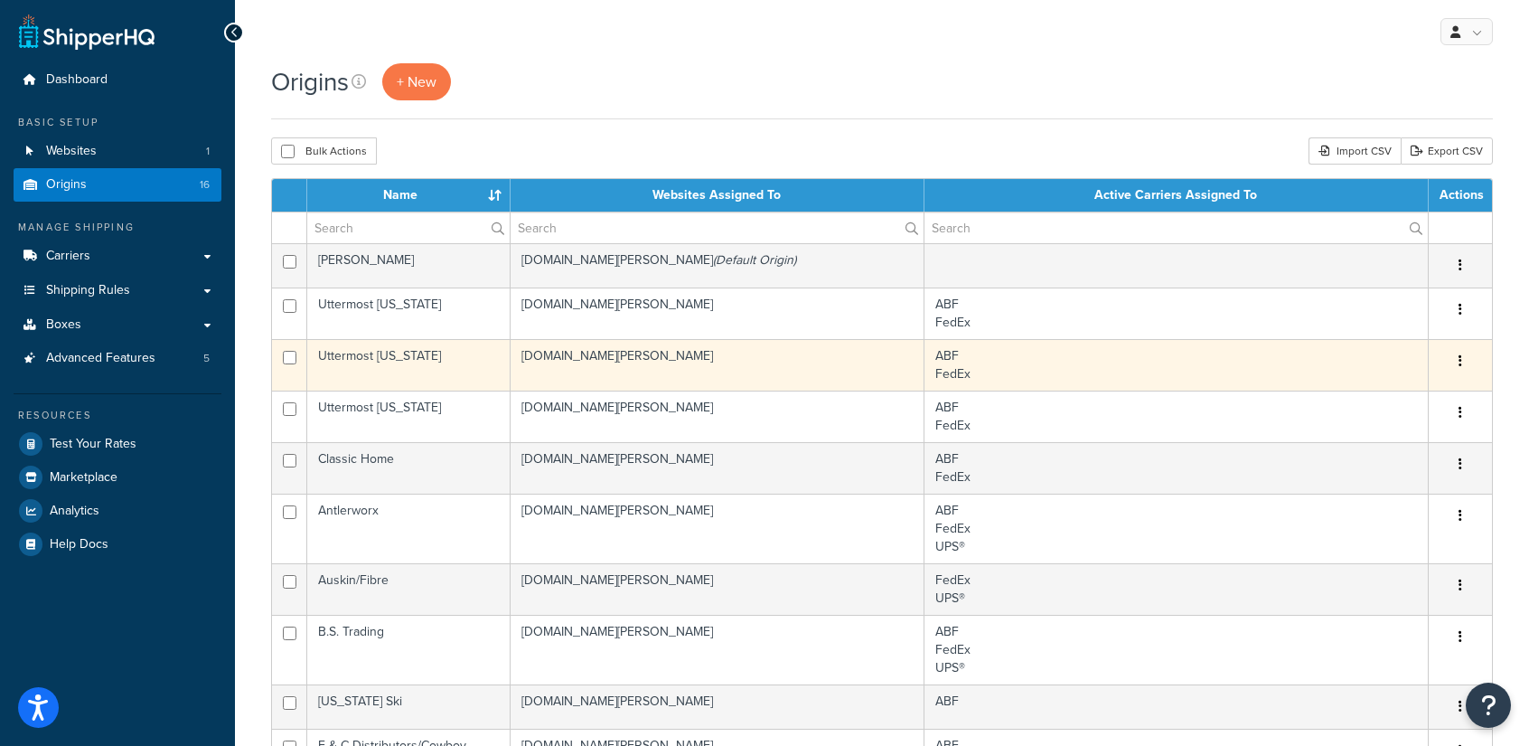
click at [430, 355] on td "Uttermost California" at bounding box center [408, 365] width 203 height 52
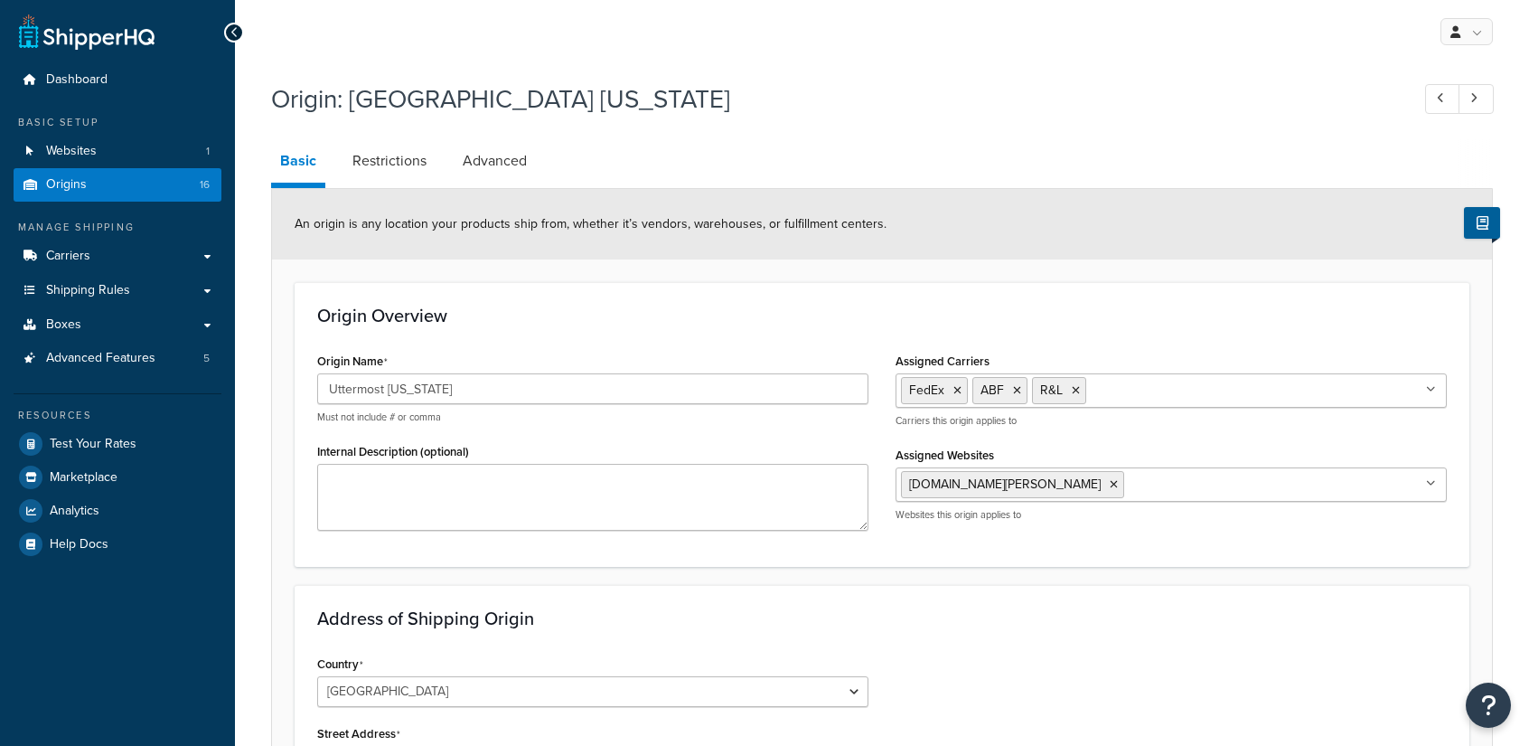
select select "5"
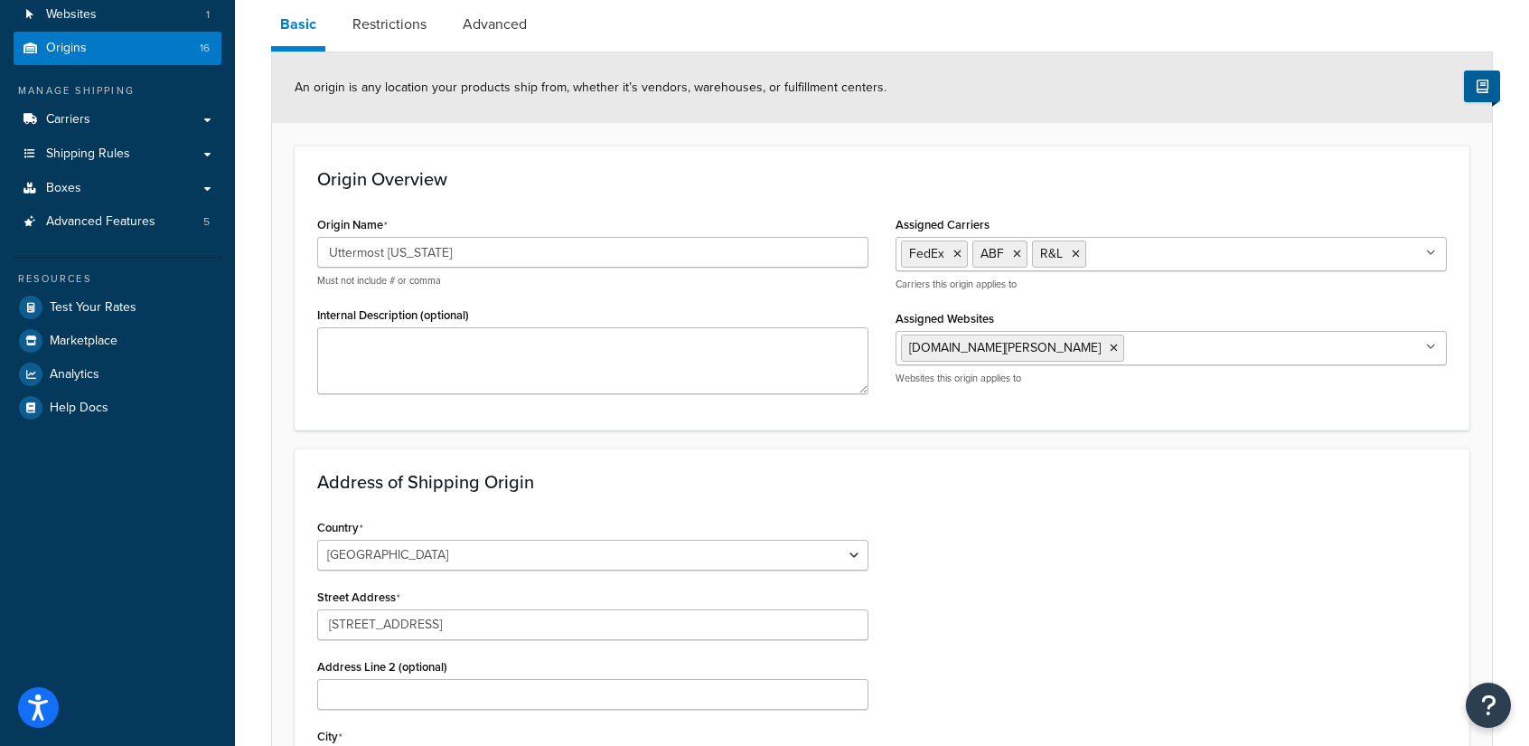
scroll to position [100, 0]
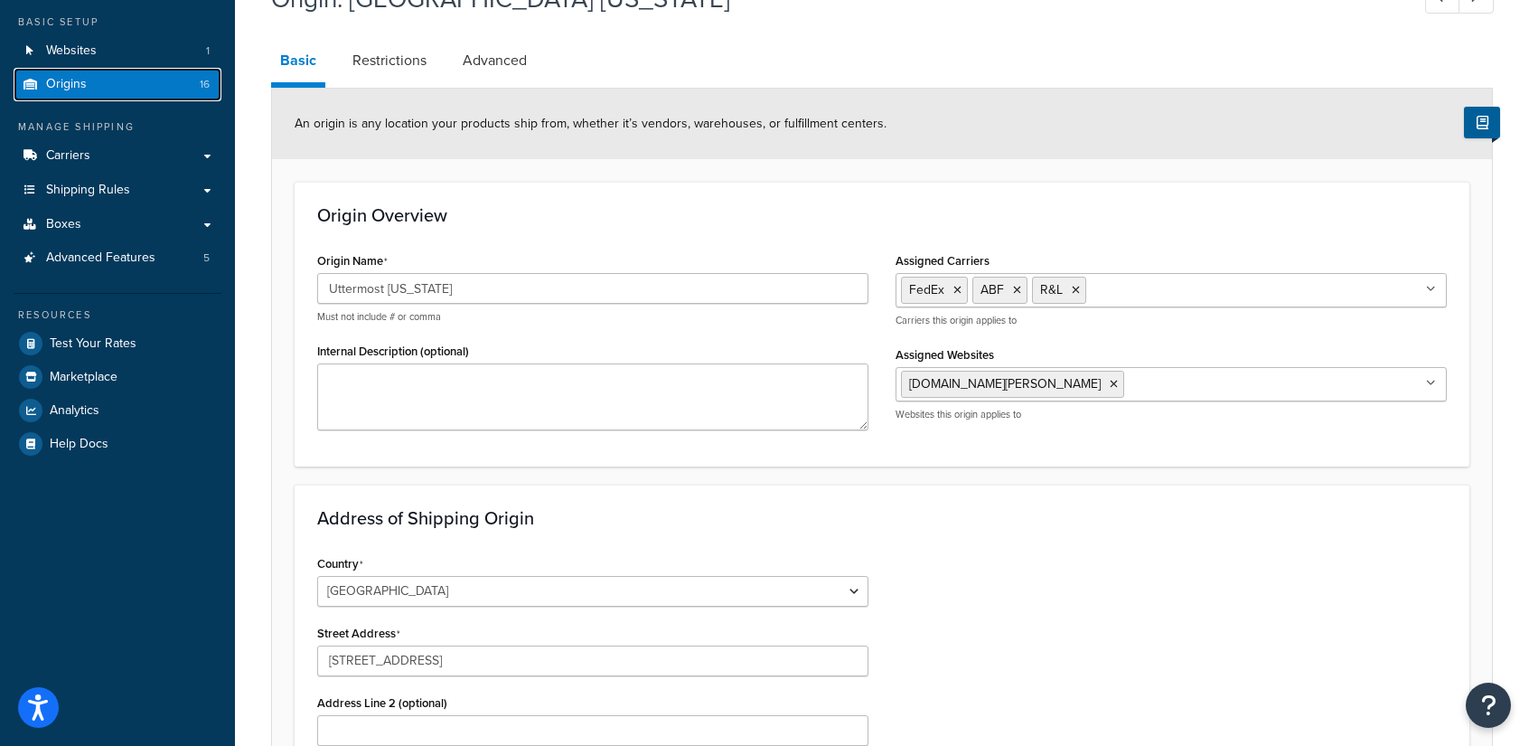
click at [80, 90] on span "Origins" at bounding box center [66, 84] width 41 height 15
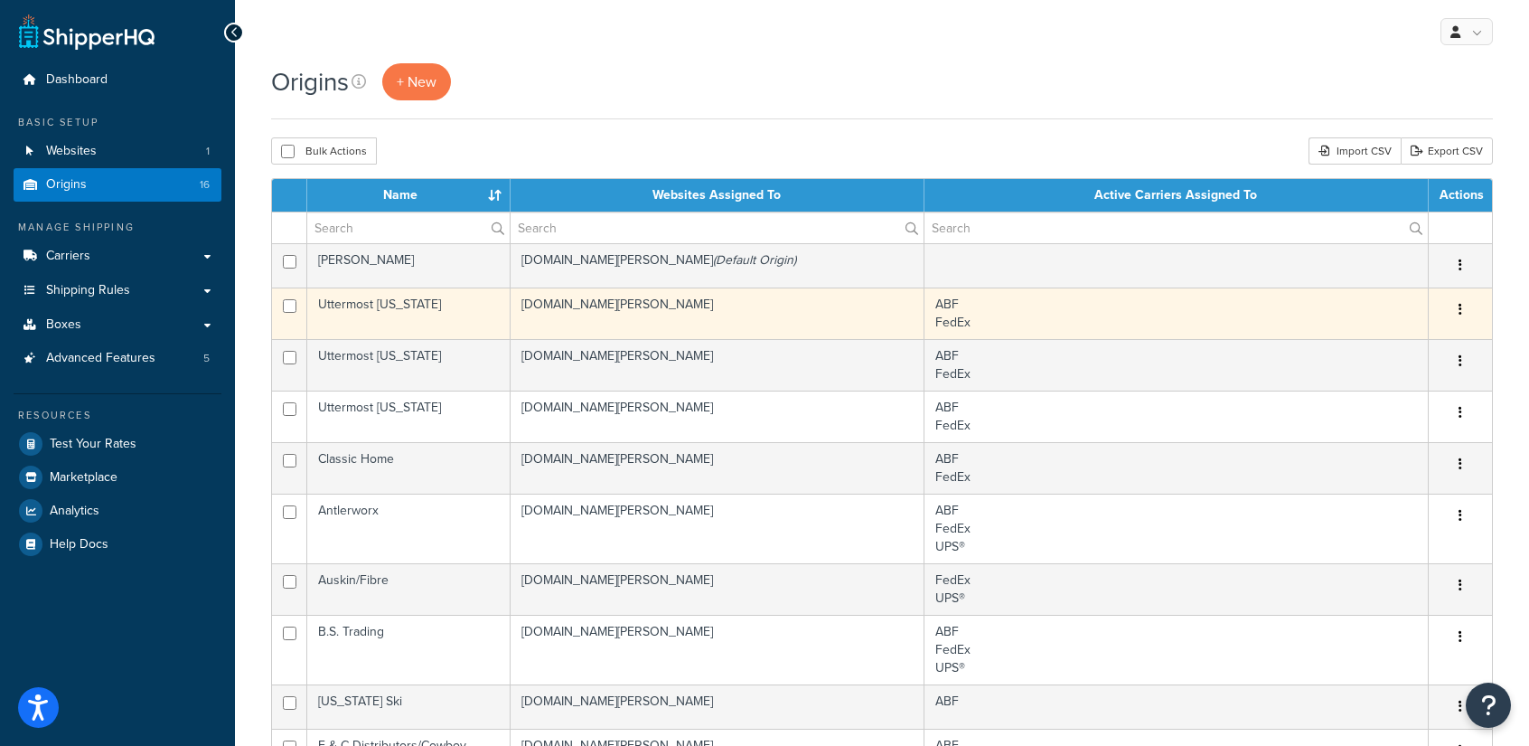
click at [455, 303] on td "Uttermost [US_STATE]" at bounding box center [408, 313] width 203 height 52
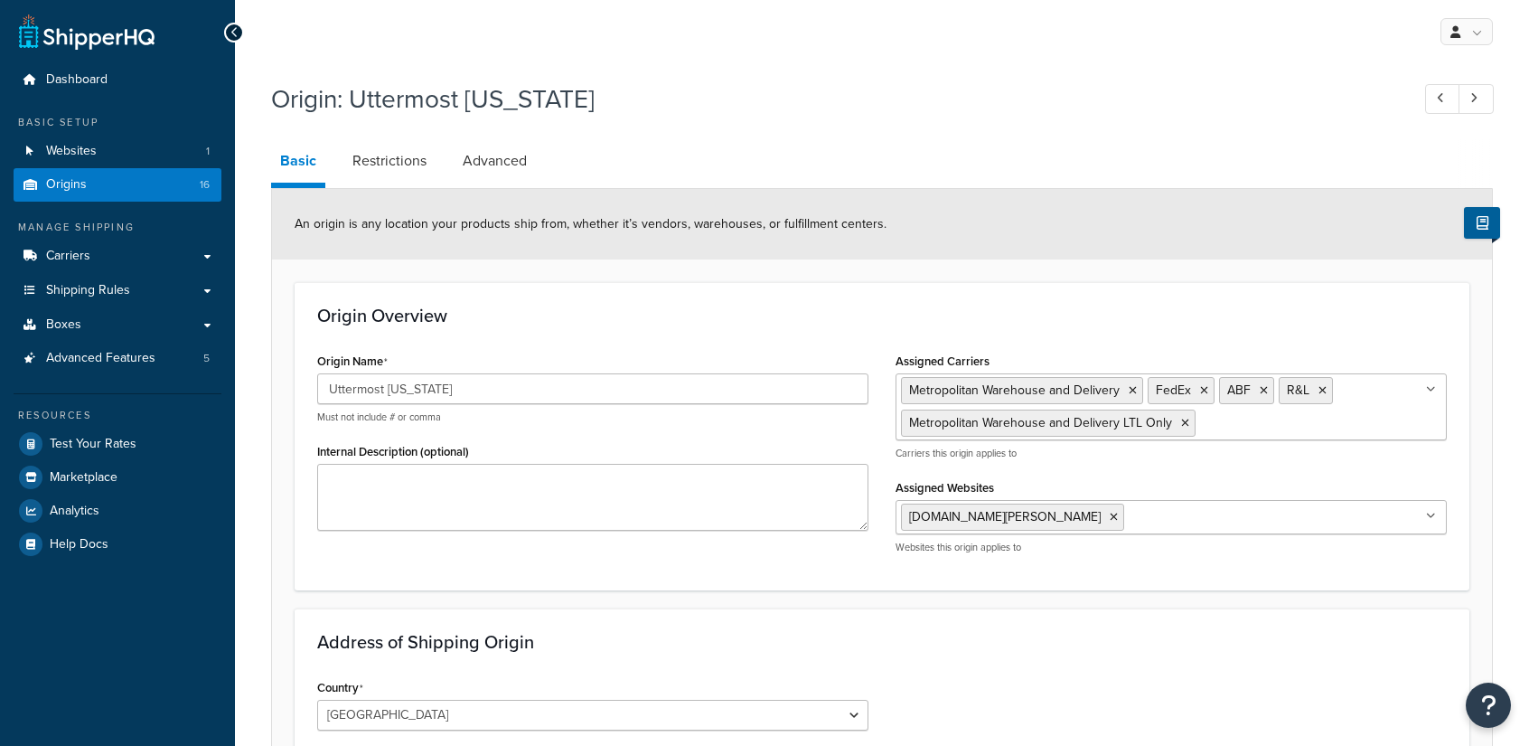
select select "46"
click at [204, 288] on link "Shipping Rules" at bounding box center [118, 290] width 208 height 33
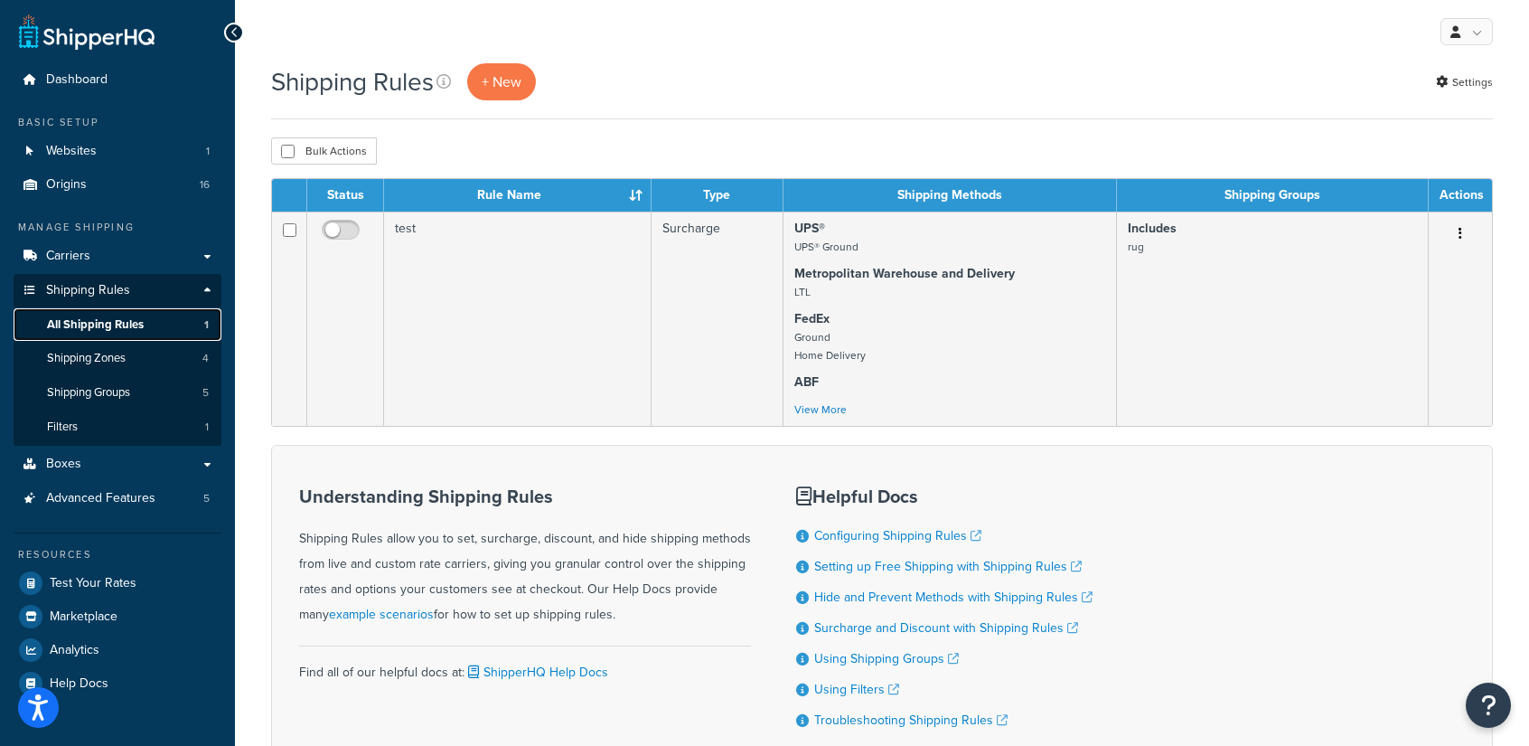
click at [106, 322] on span "All Shipping Rules" at bounding box center [95, 324] width 97 height 15
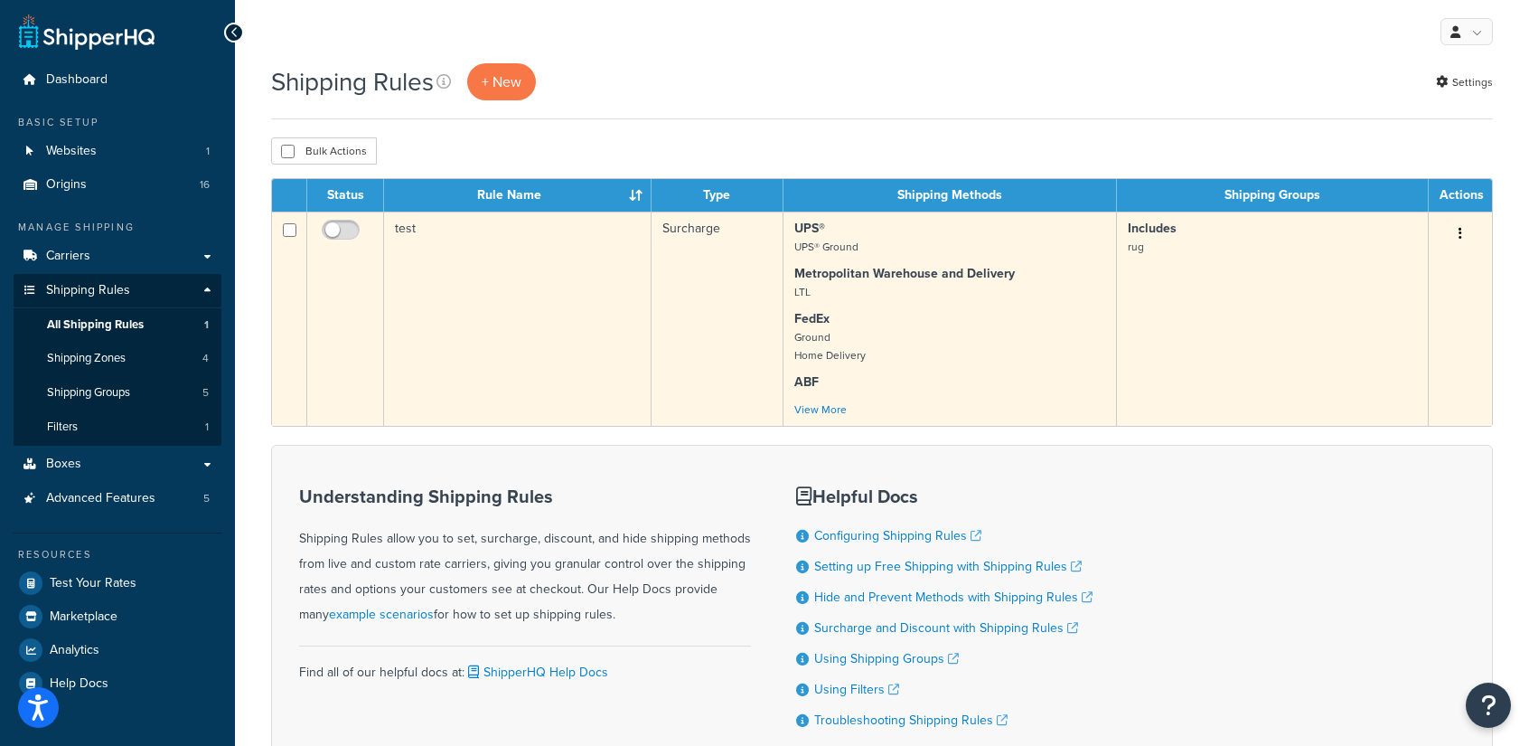
scroll to position [134, 0]
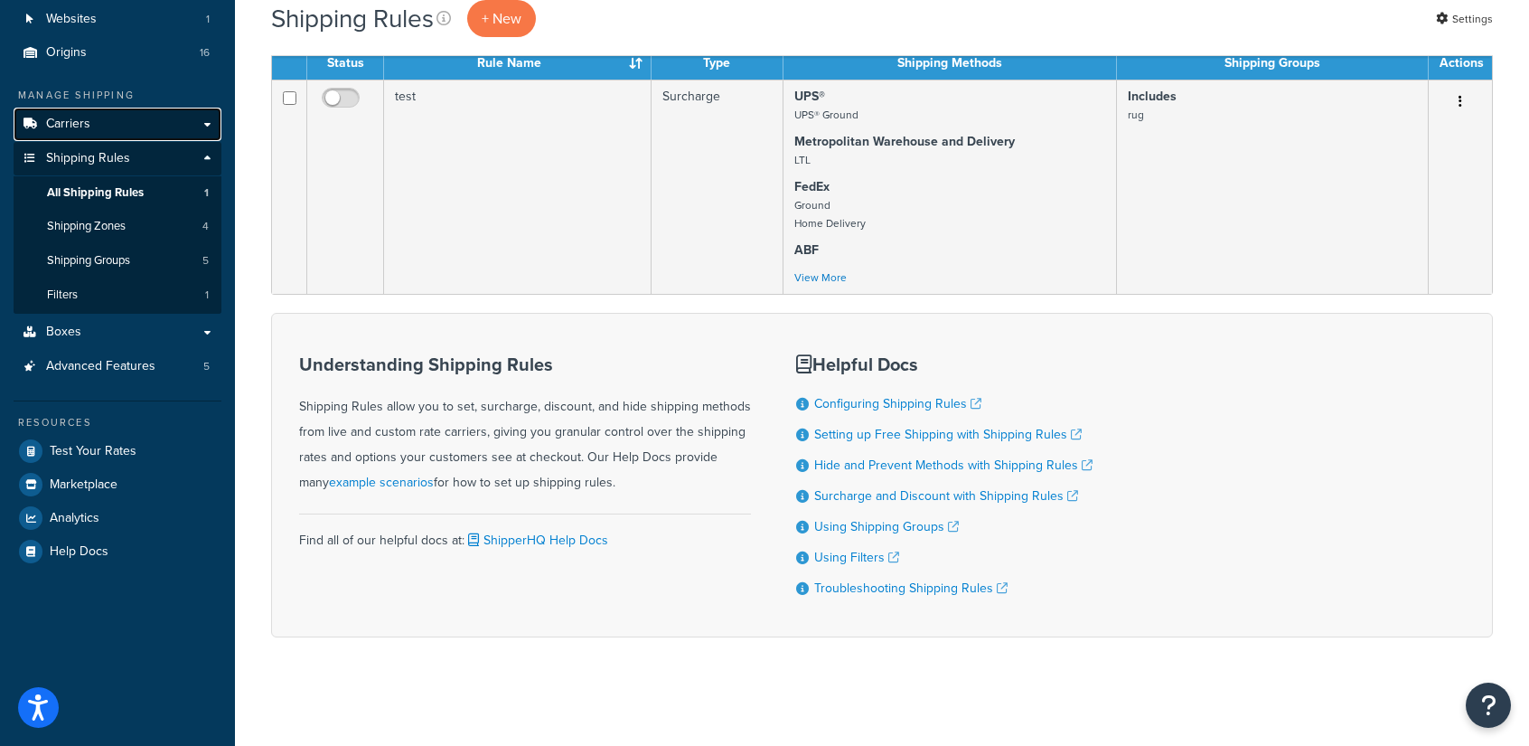
click at [207, 124] on link "Carriers" at bounding box center [118, 124] width 208 height 33
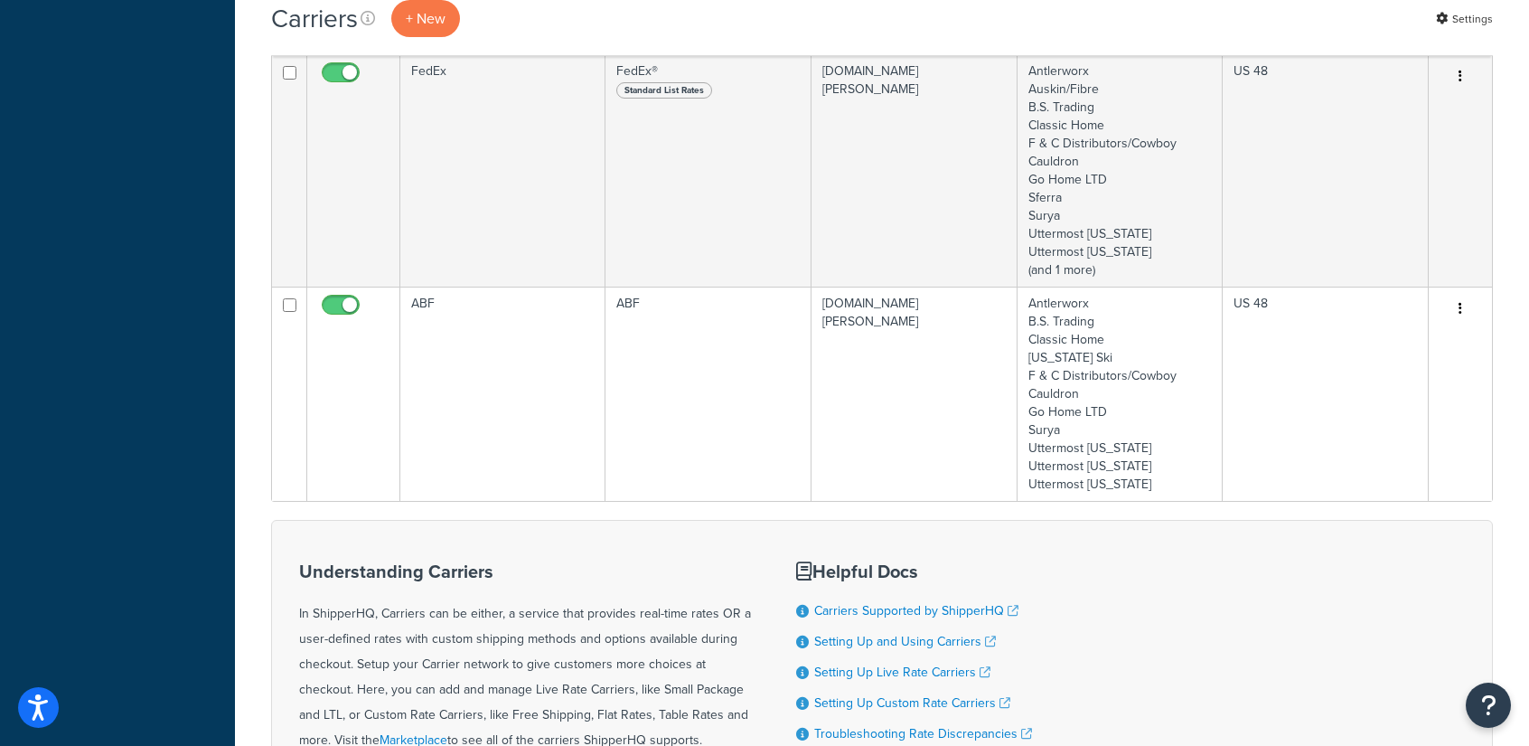
scroll to position [799, 0]
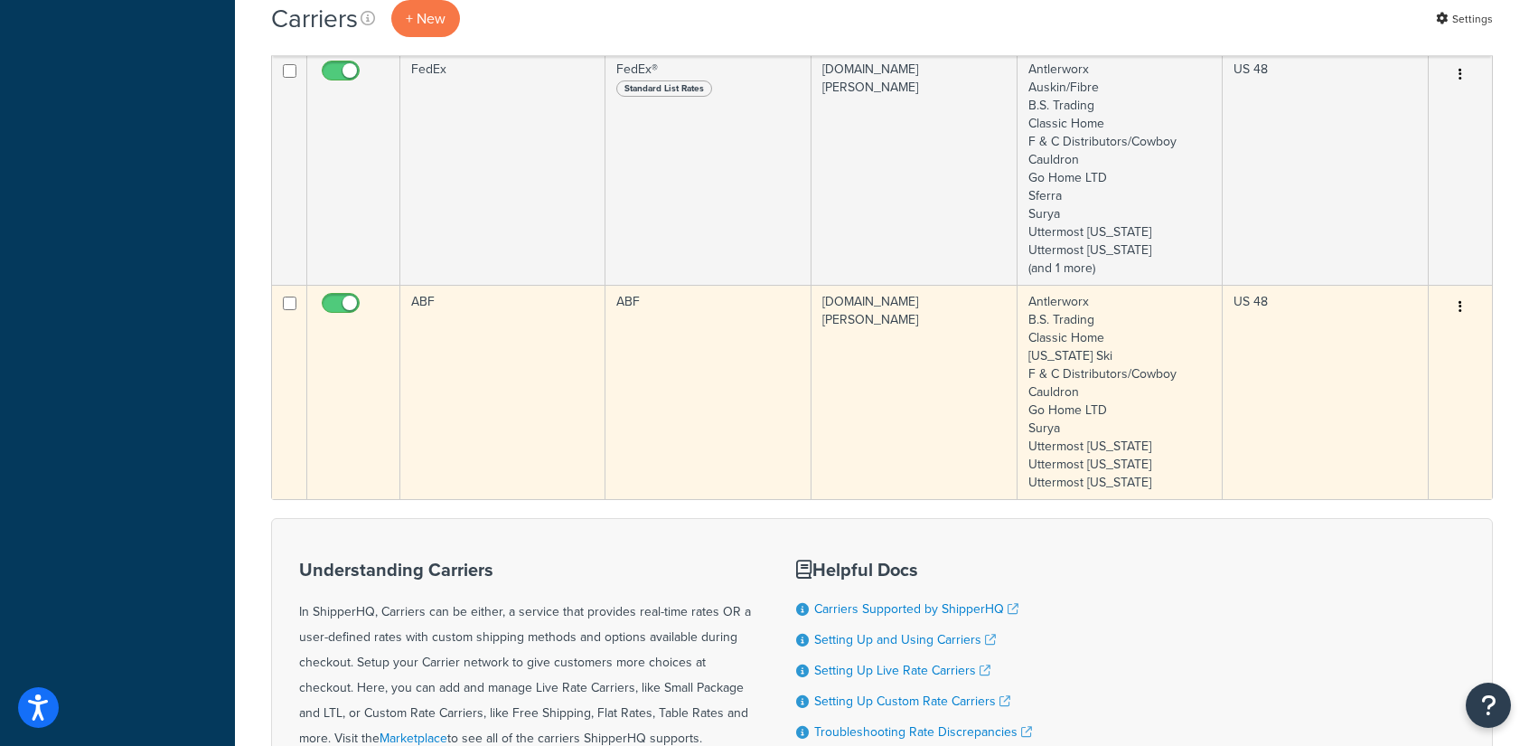
click at [508, 387] on td "ABF" at bounding box center [502, 392] width 205 height 214
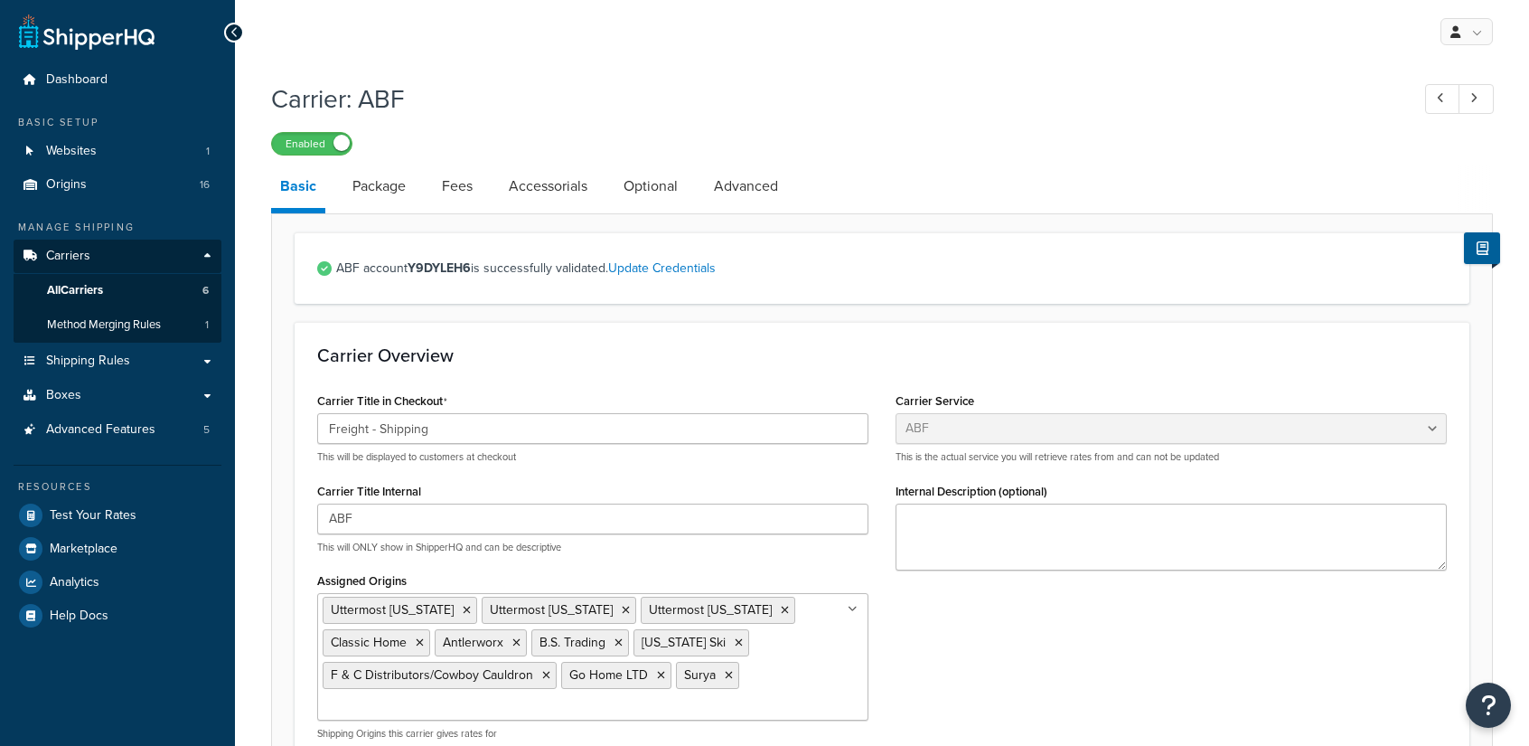
select select "abfFreight"
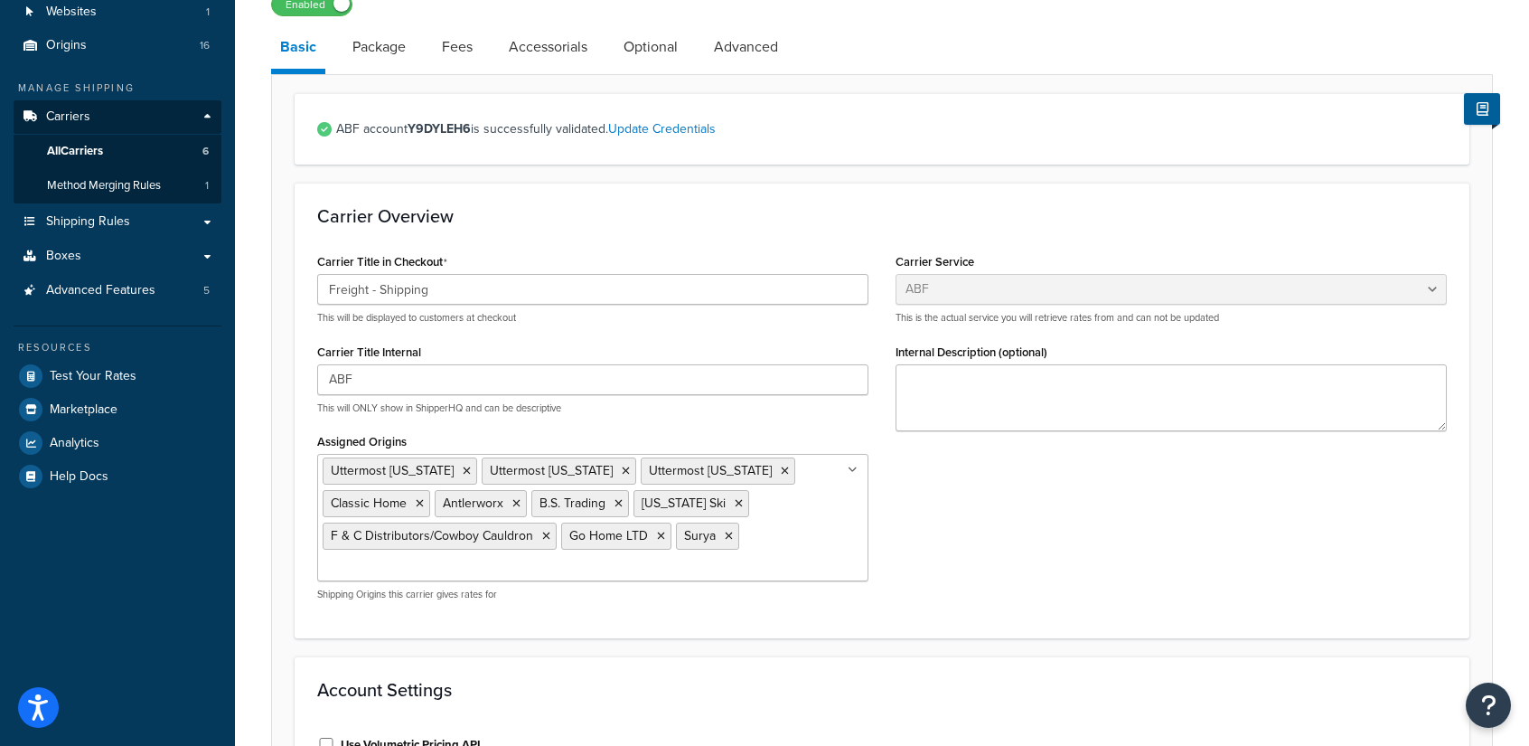
scroll to position [141, 0]
click at [389, 49] on link "Package" at bounding box center [378, 44] width 71 height 43
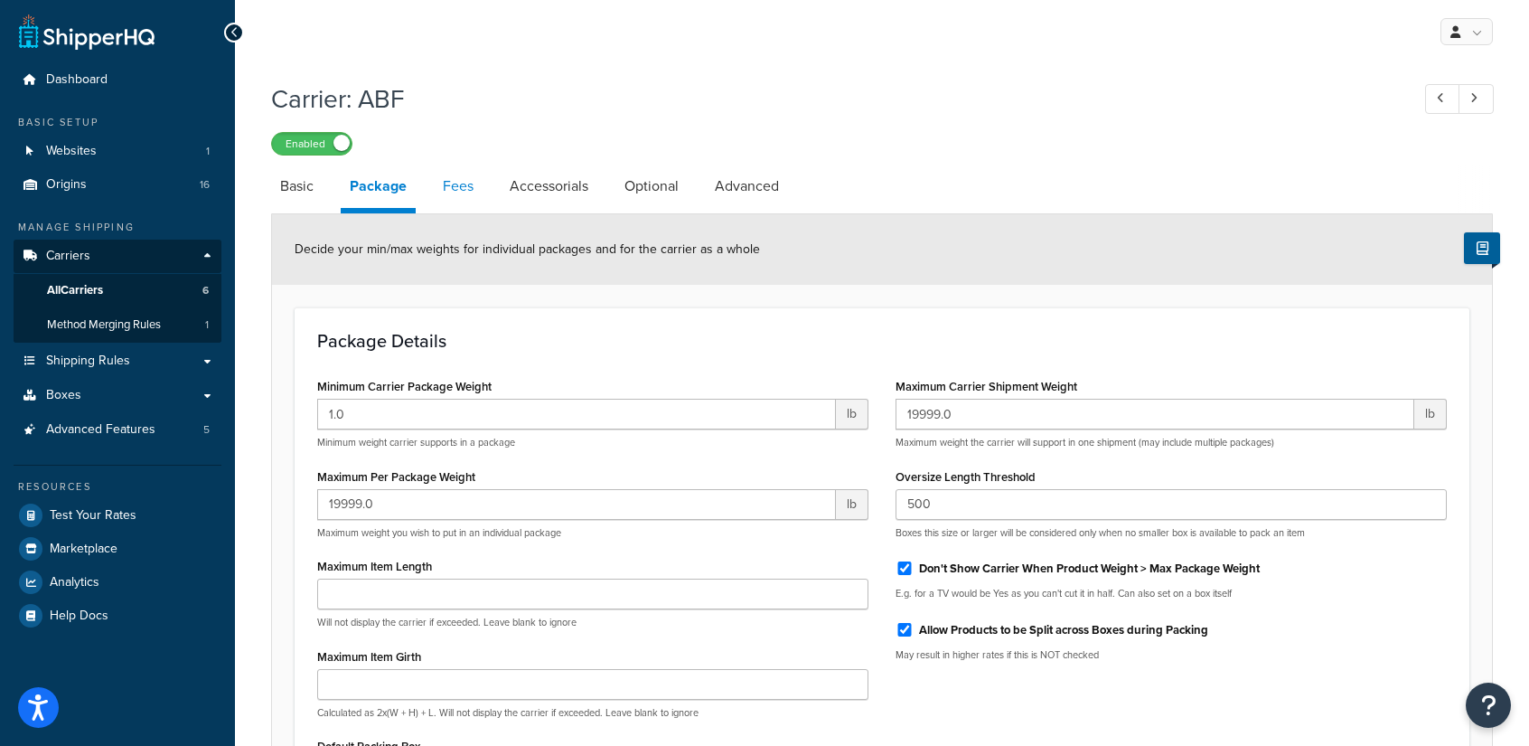
click at [455, 189] on link "Fees" at bounding box center [458, 185] width 49 height 43
select select "AFTER"
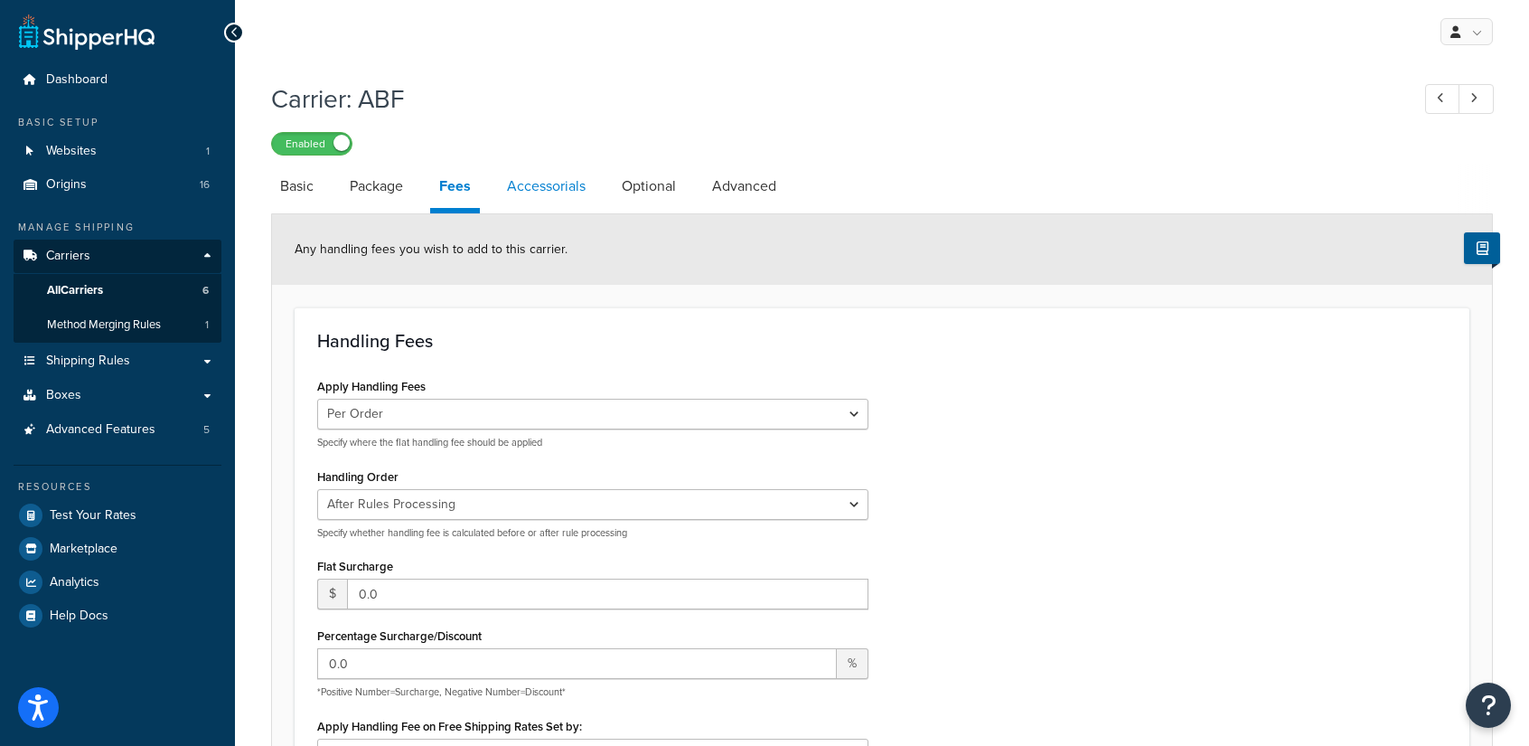
click at [561, 191] on link "Accessorials" at bounding box center [546, 185] width 97 height 43
select select "residential"
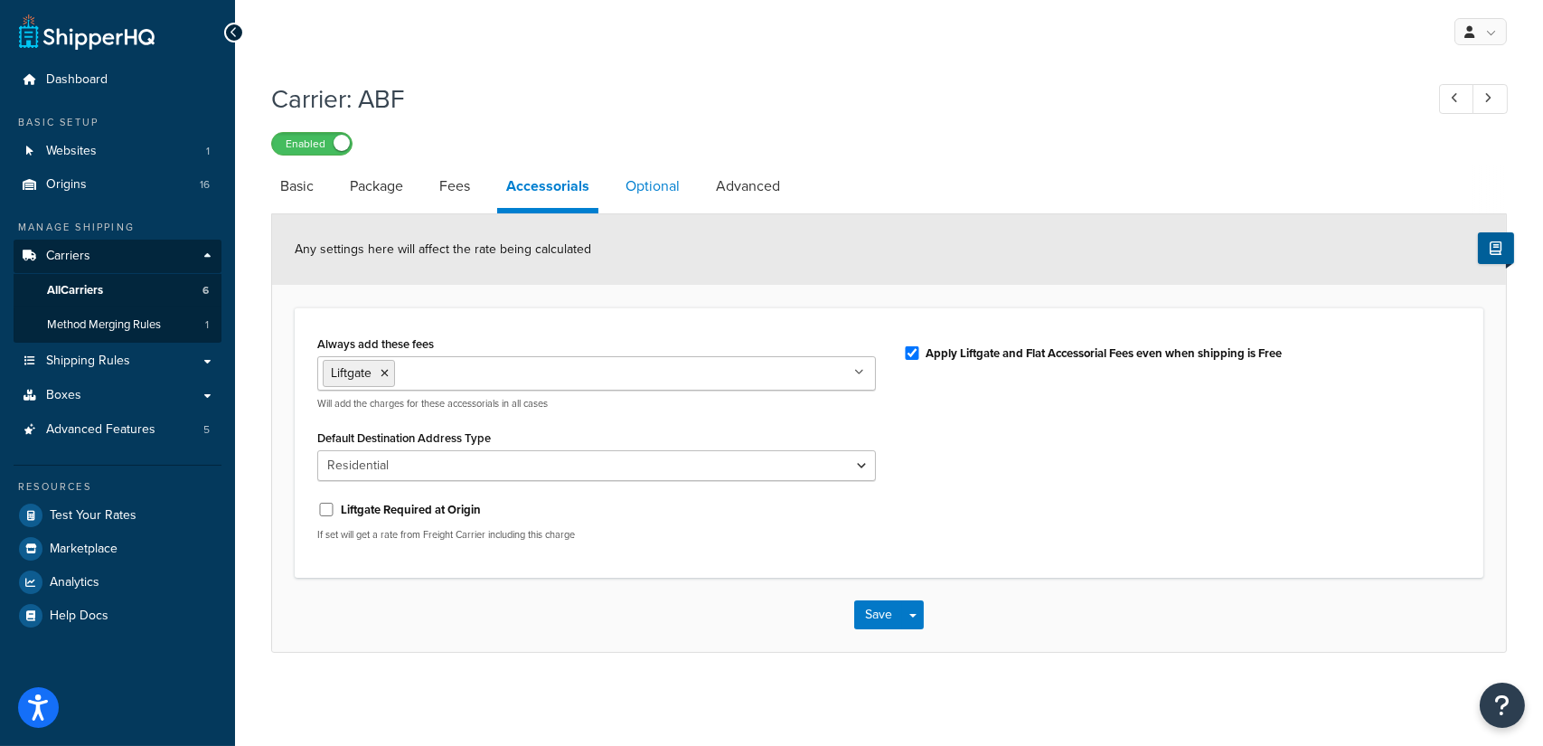
click at [651, 185] on link "Optional" at bounding box center [652, 185] width 72 height 43
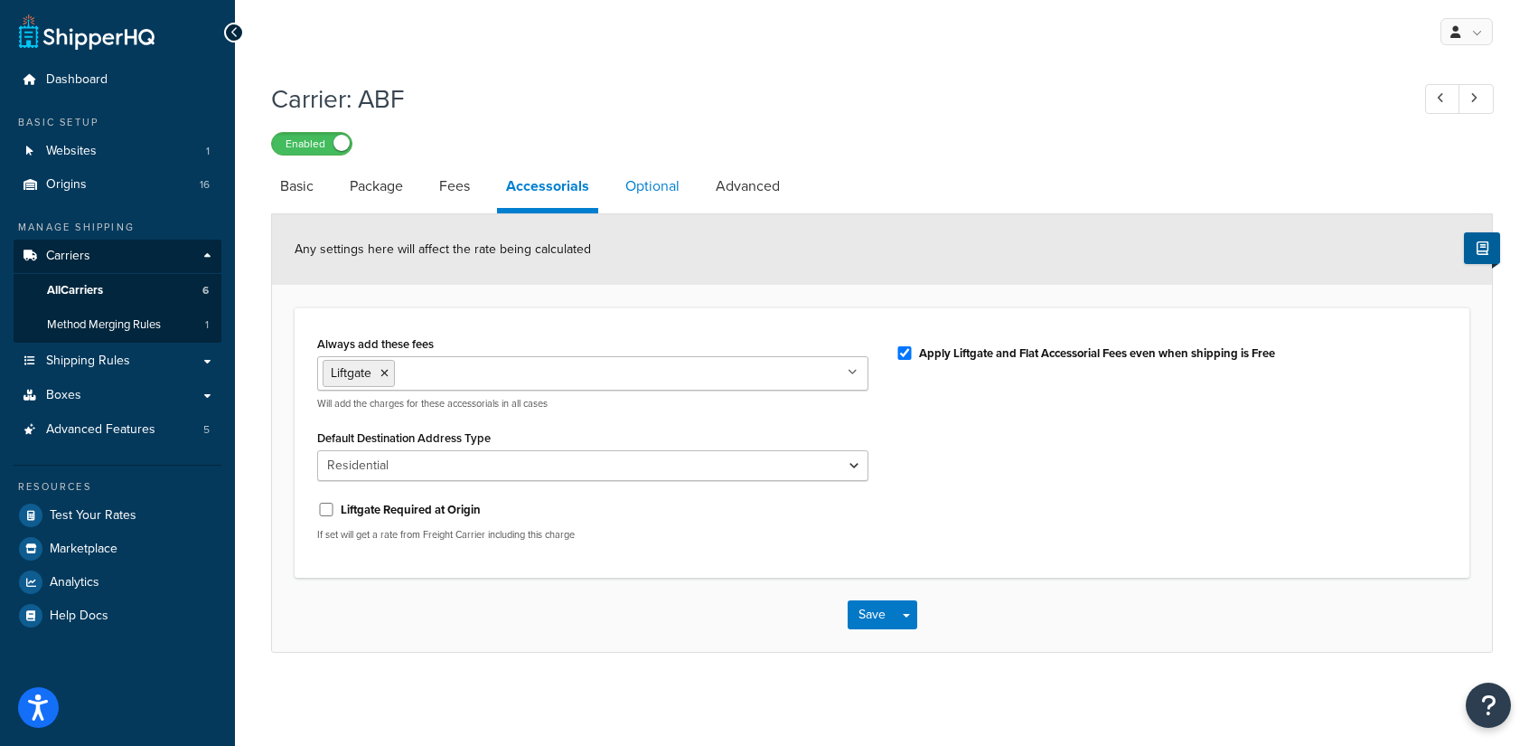
select select "55"
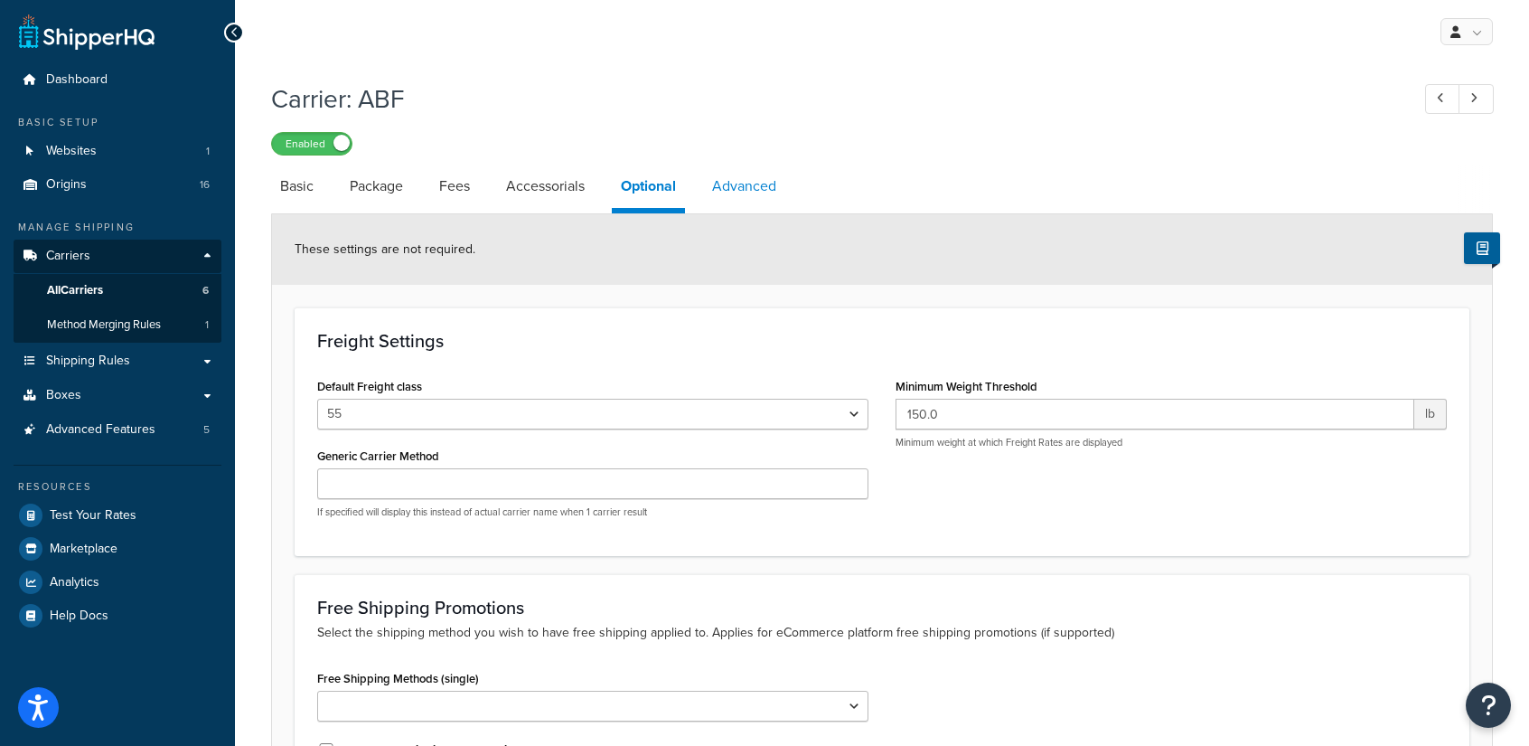
click at [745, 169] on link "Advanced" at bounding box center [744, 185] width 82 height 43
select select "false"
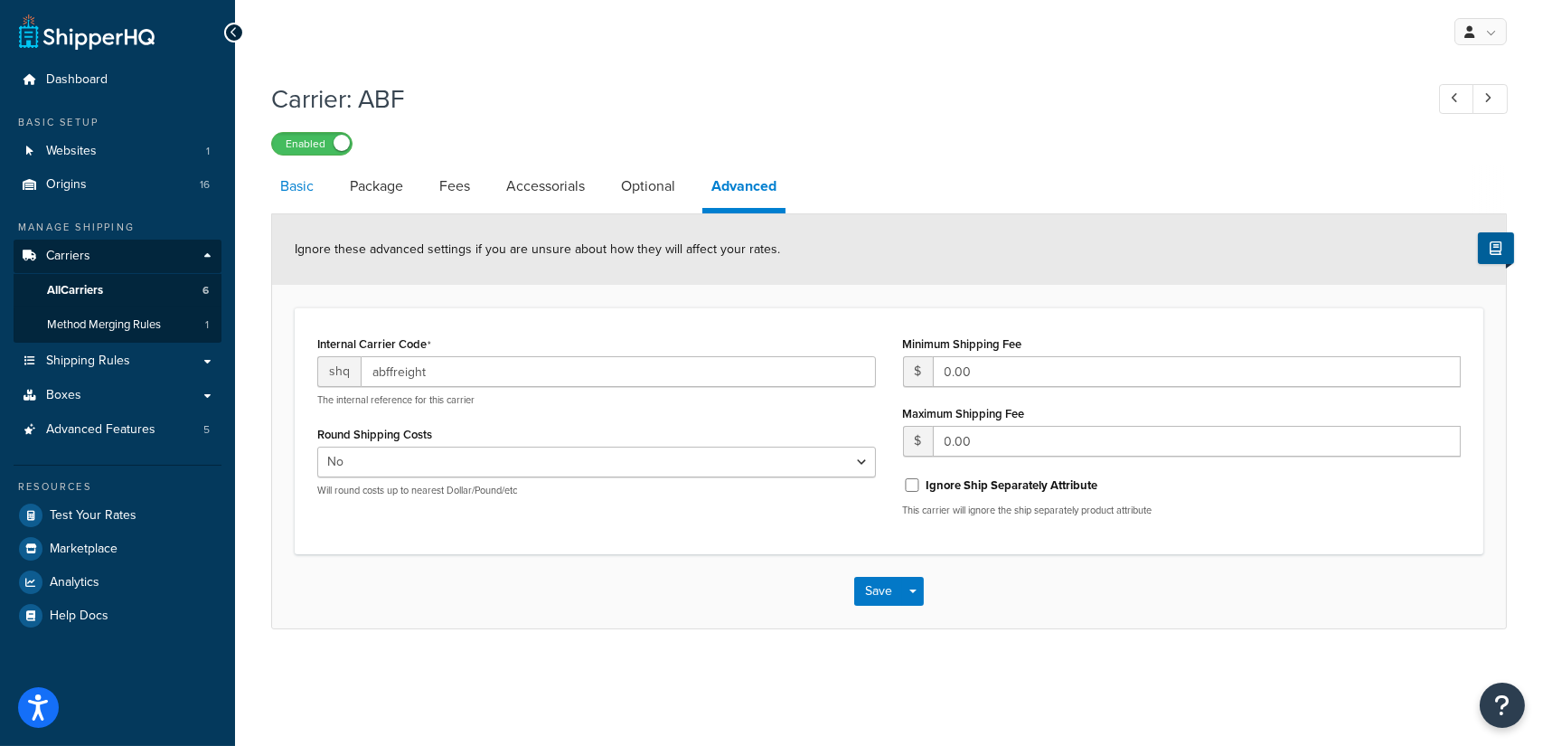
click at [300, 185] on link "Basic" at bounding box center [297, 185] width 52 height 43
select select "abfFreight"
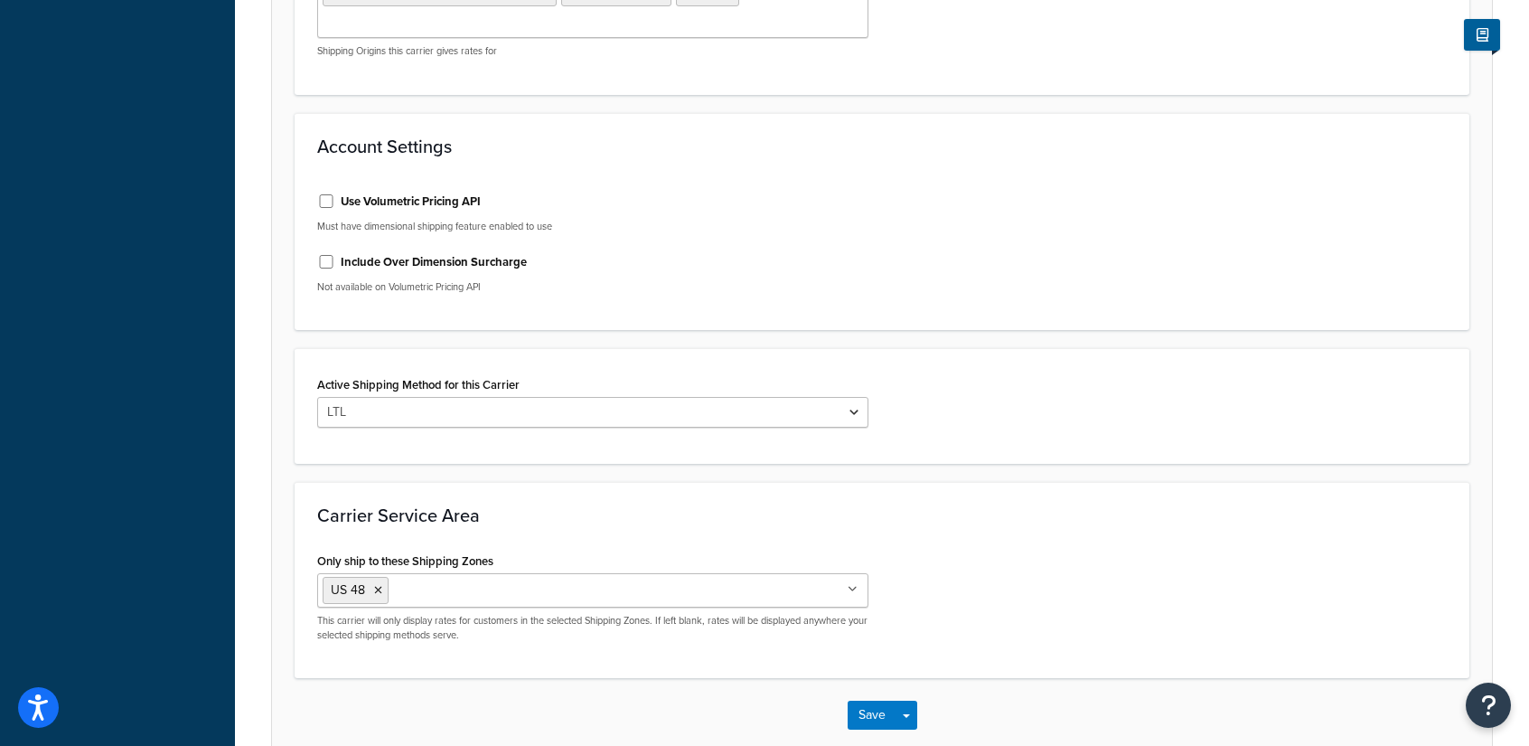
scroll to position [680, 0]
click at [852, 414] on select "LTL" at bounding box center [592, 414] width 551 height 31
click at [953, 426] on div "Active Shipping Method for this Carrier LTL" at bounding box center [882, 409] width 1157 height 70
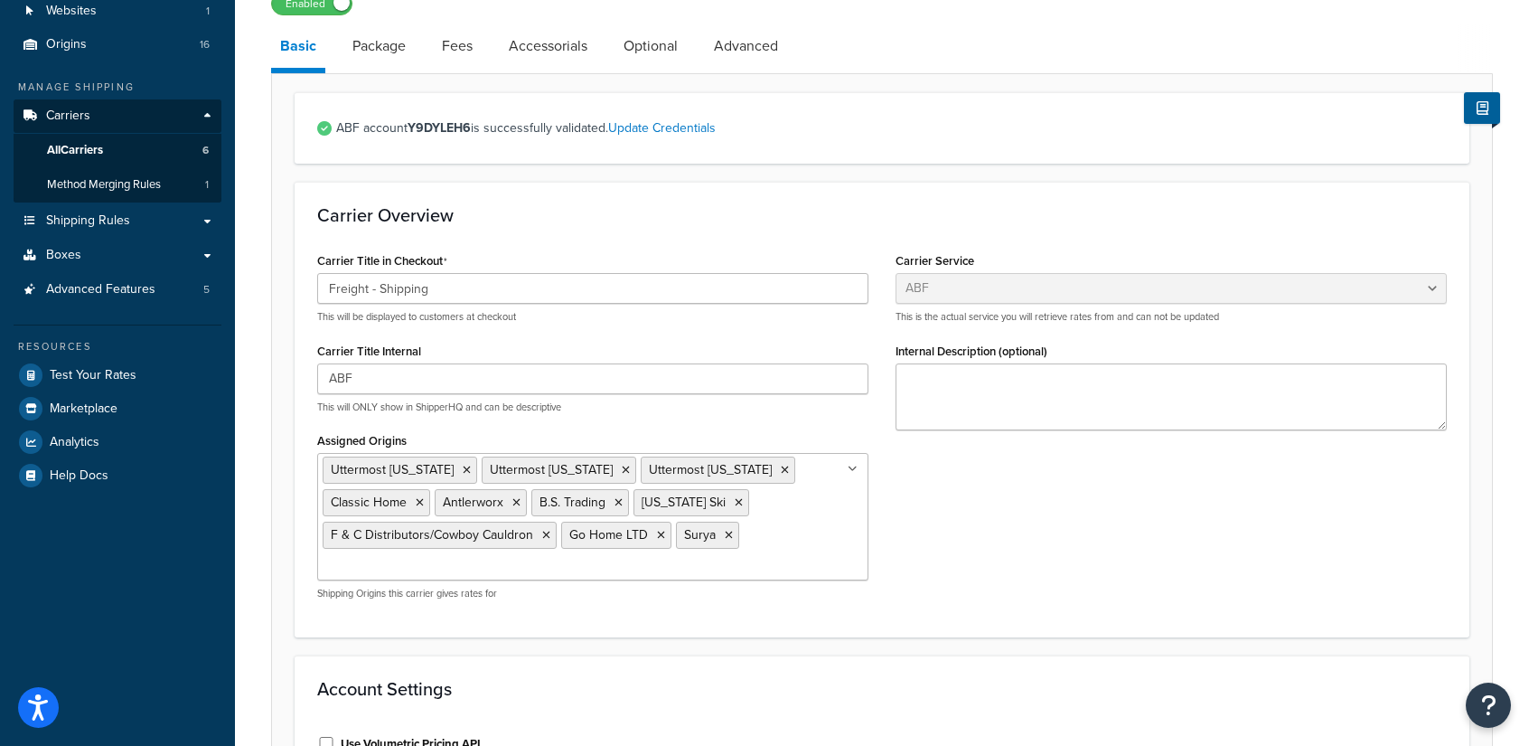
scroll to position [133, 0]
